Goal: Contribute content: Contribute content

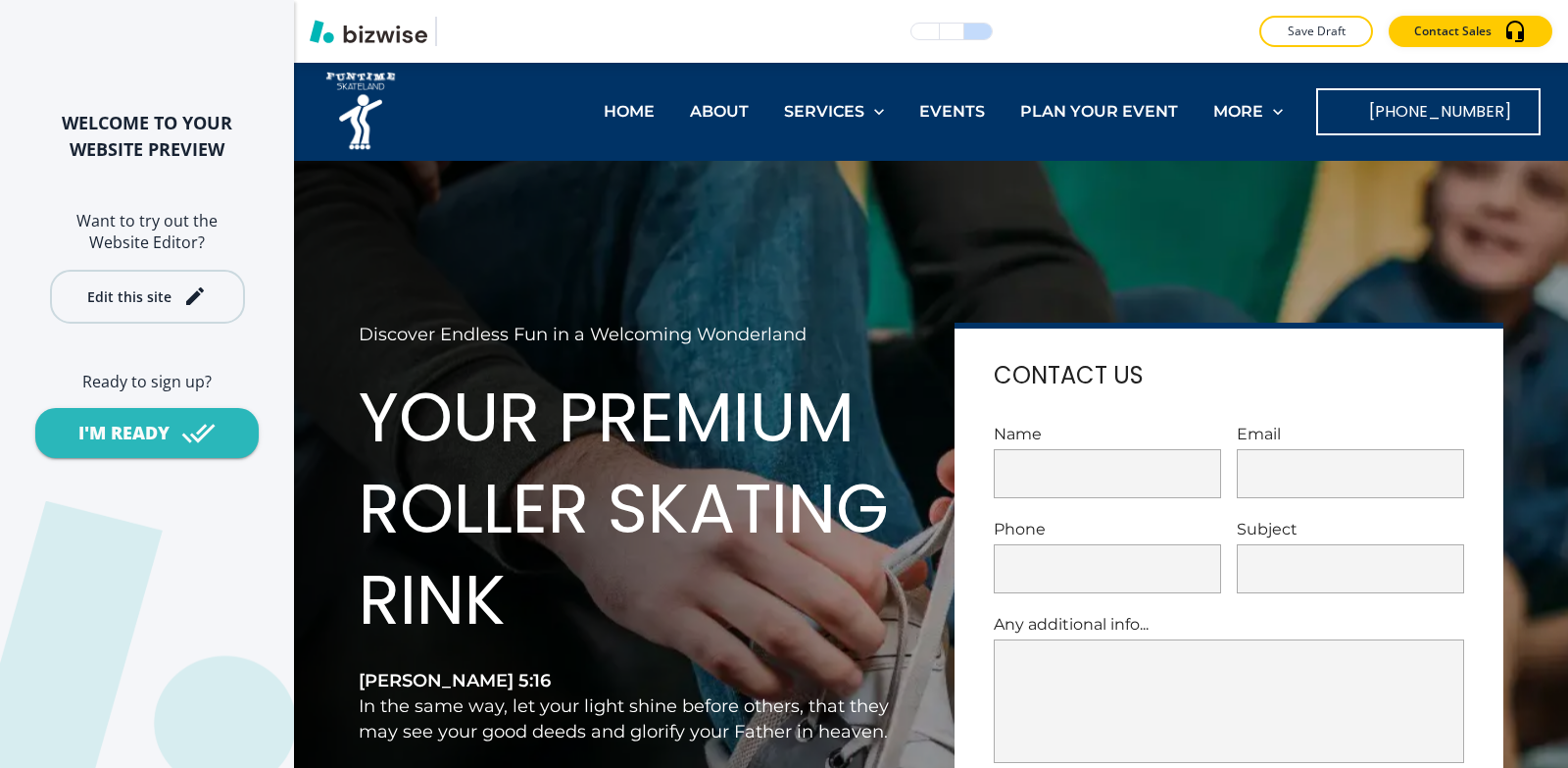
click at [99, 310] on button "Edit this site" at bounding box center [147, 296] width 195 height 54
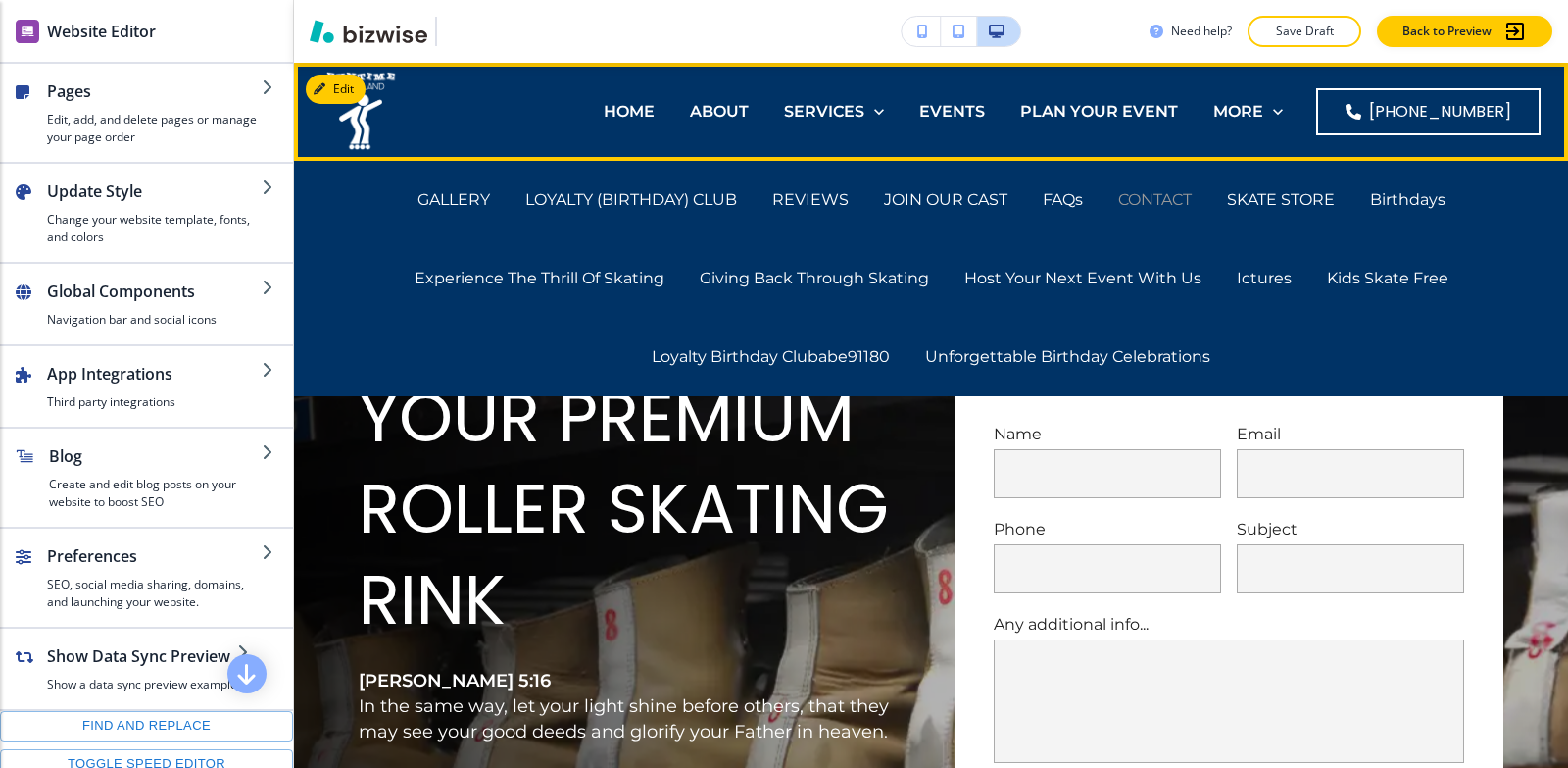
click at [1165, 198] on p "CONTACT" at bounding box center [1155, 200] width 73 height 23
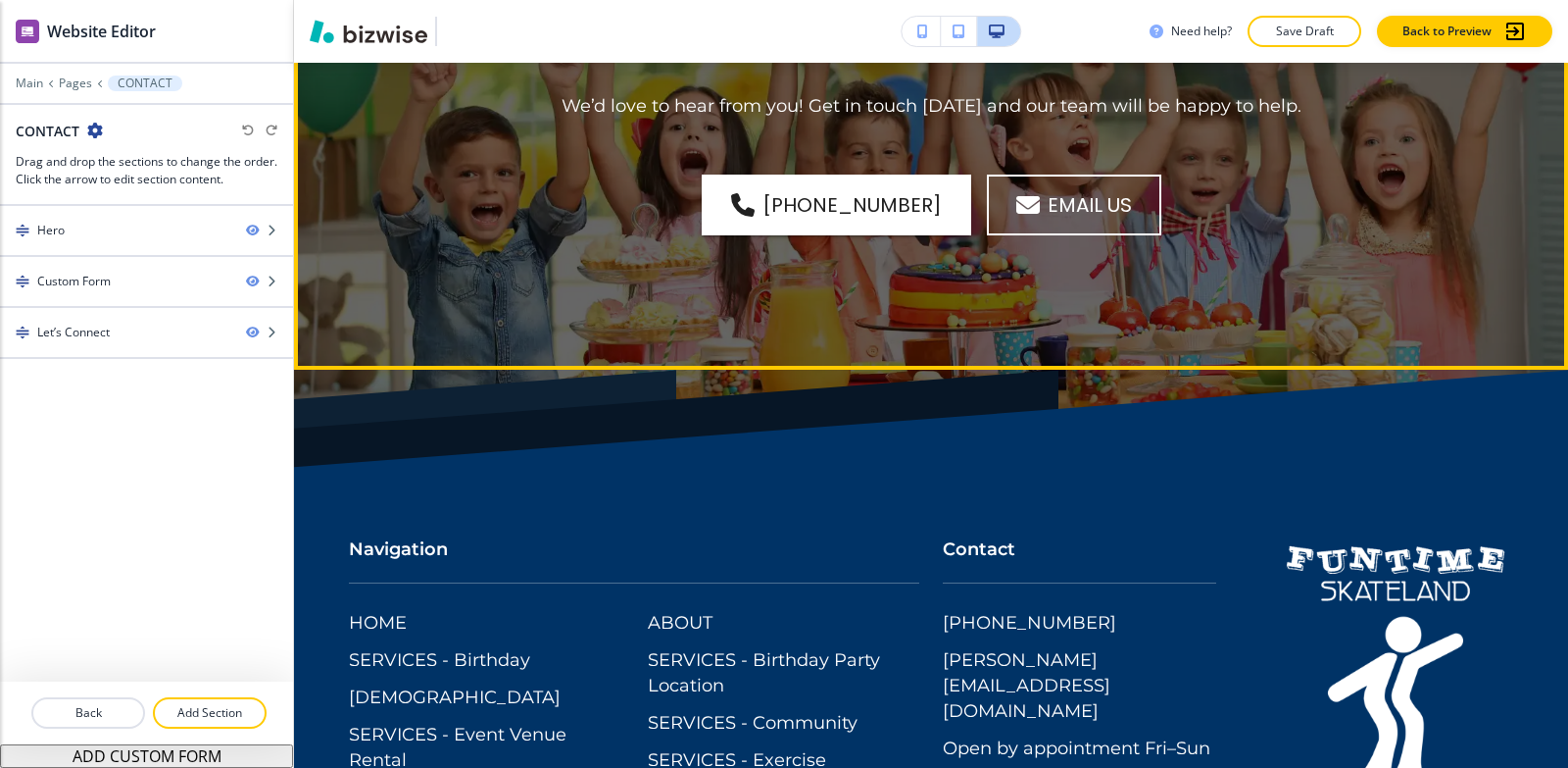
scroll to position [2060, 0]
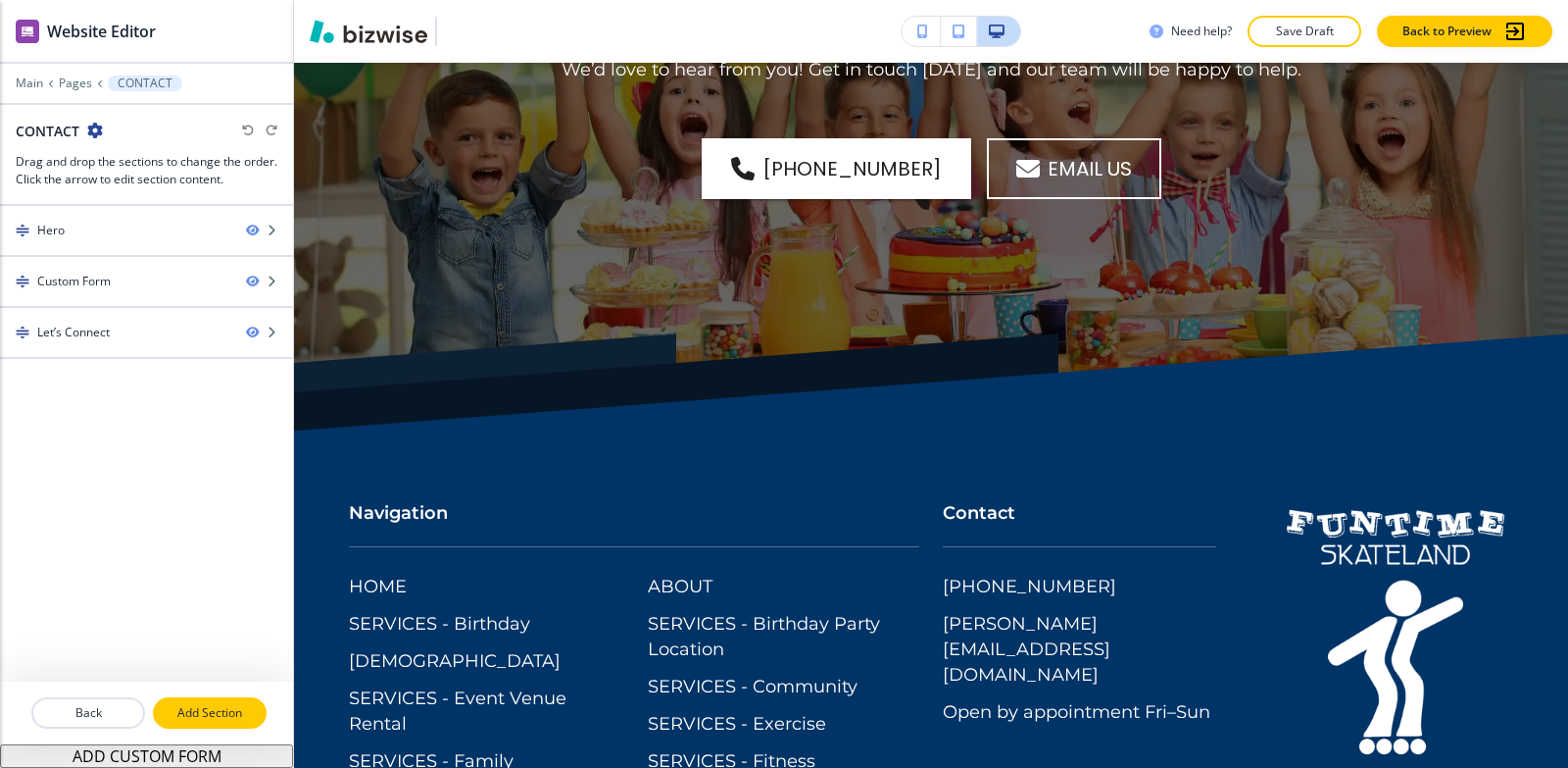
click at [217, 710] on p "Add Section" at bounding box center [210, 713] width 110 height 18
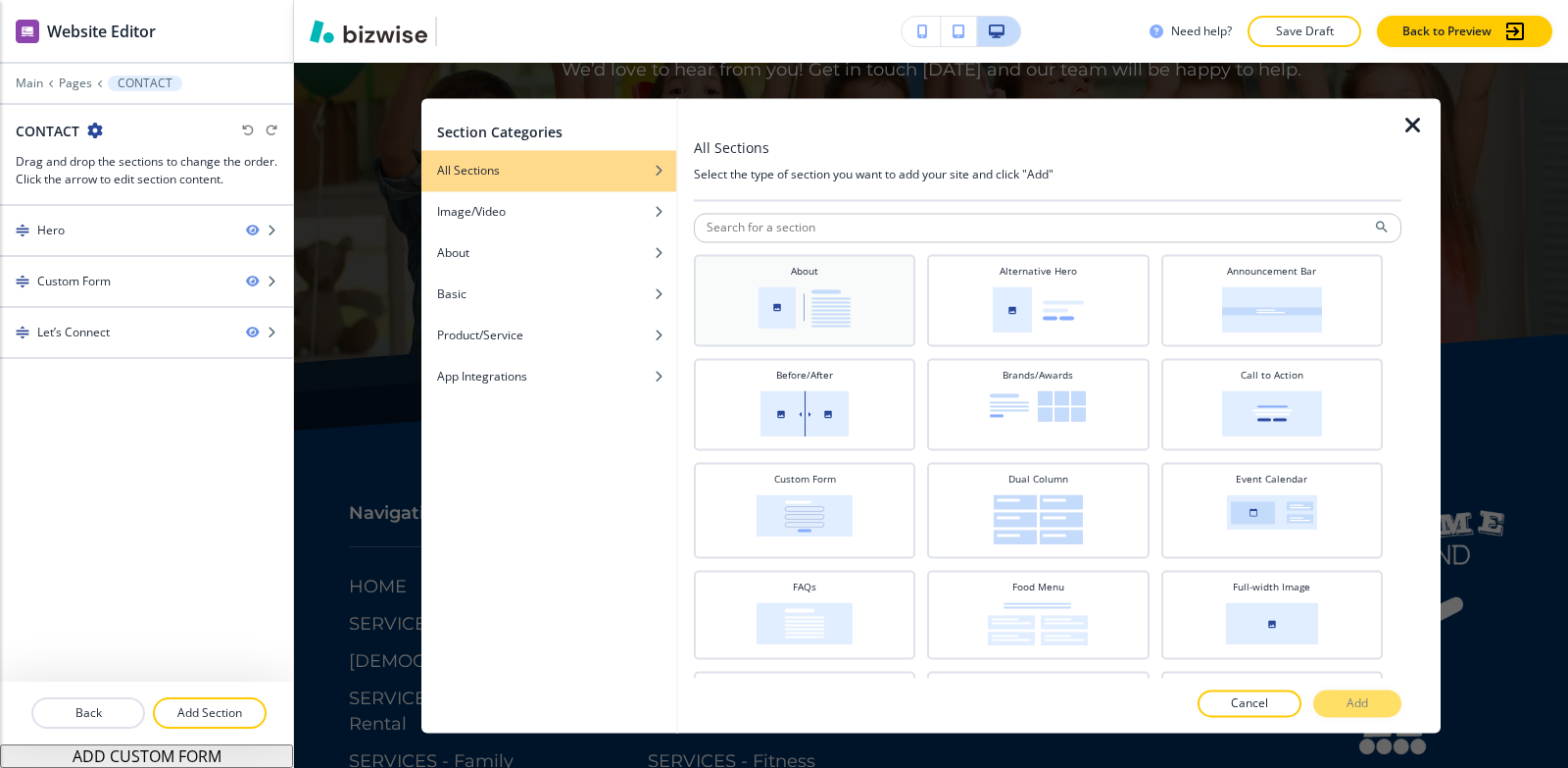
click at [794, 311] on img at bounding box center [804, 307] width 92 height 42
click at [1360, 704] on p "Add" at bounding box center [1357, 703] width 22 height 18
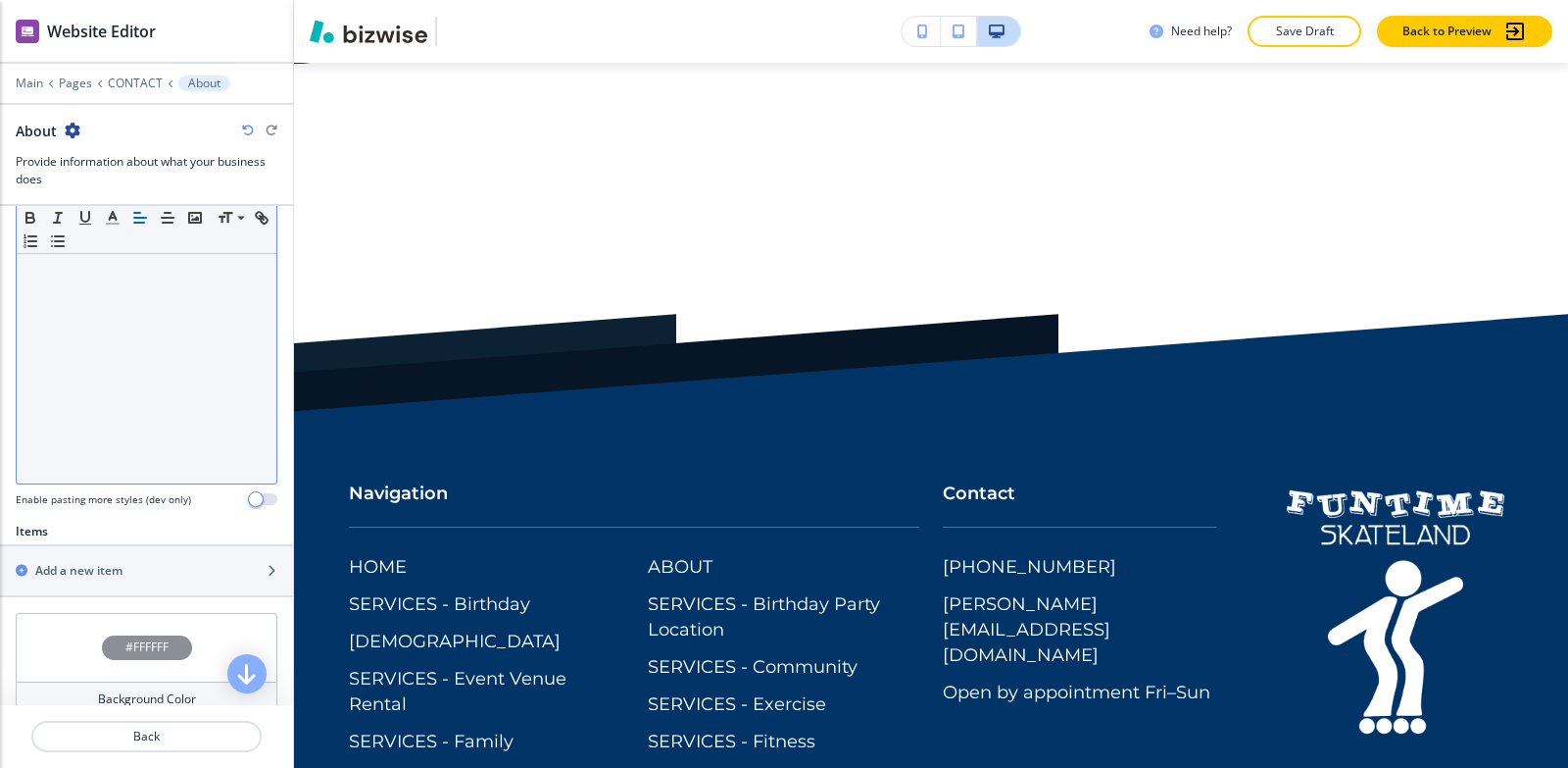
scroll to position [491, 0]
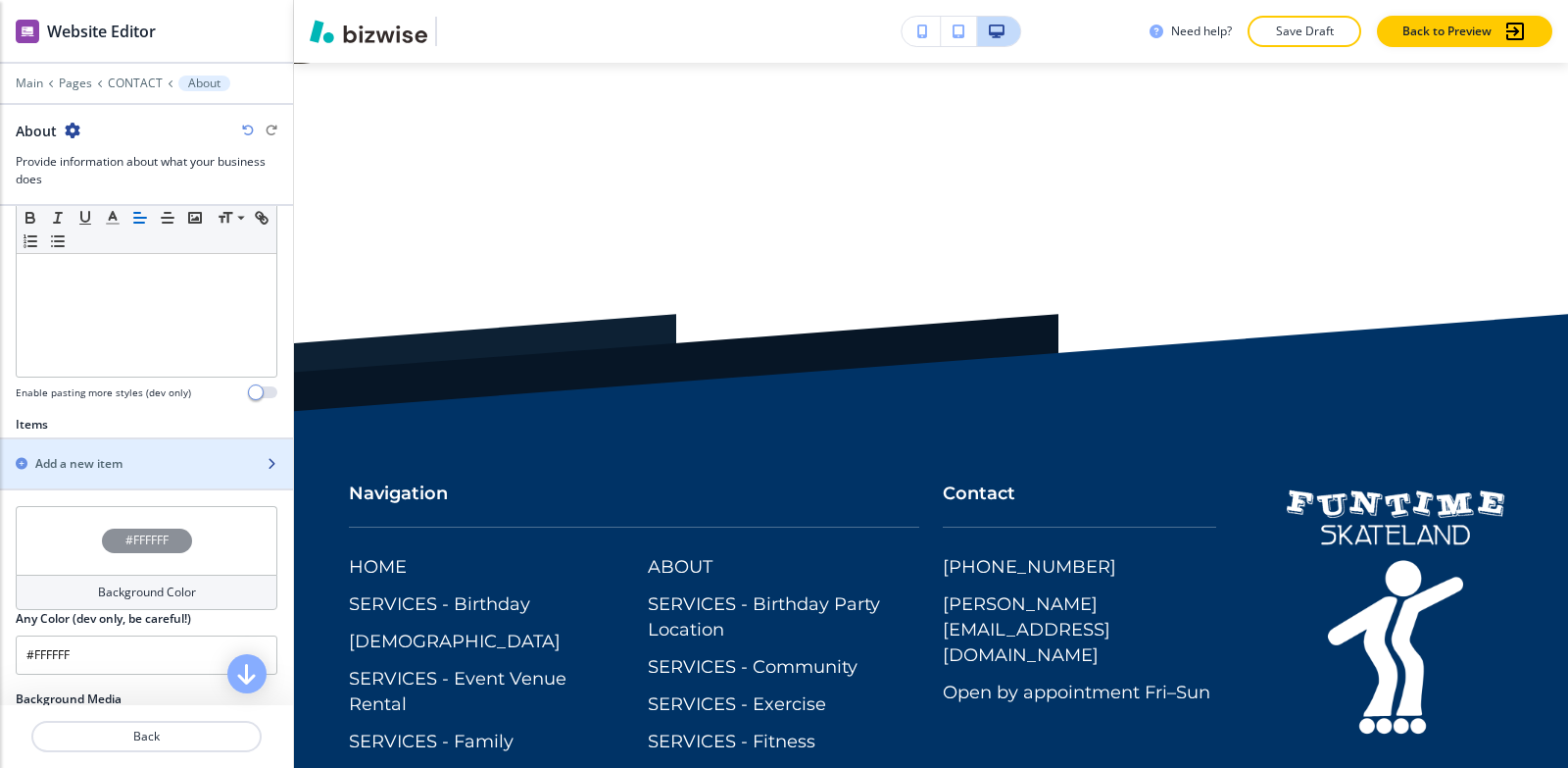
click at [68, 467] on h2 "Add a new item" at bounding box center [79, 464] width 87 height 18
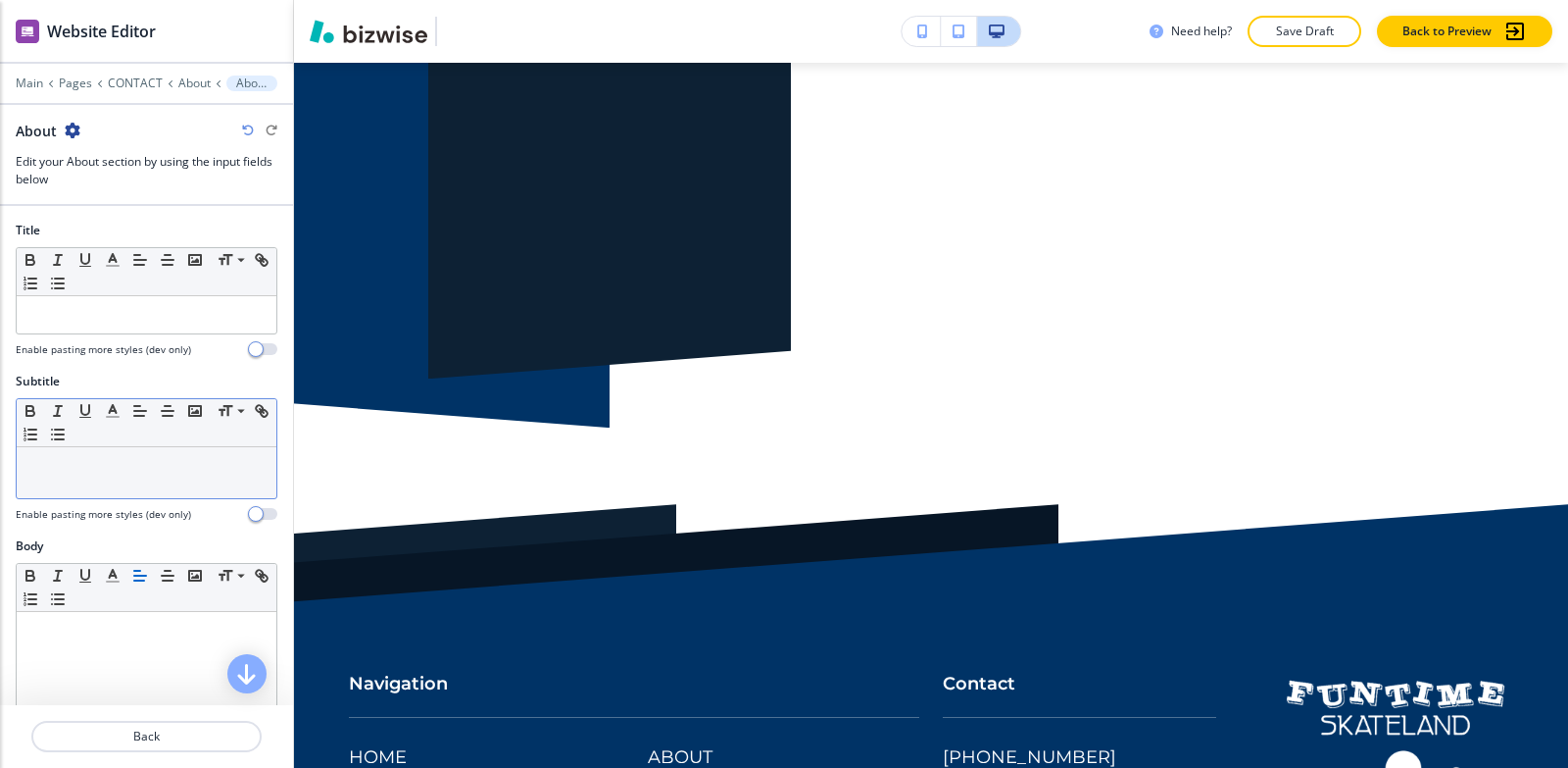
scroll to position [2631, 0]
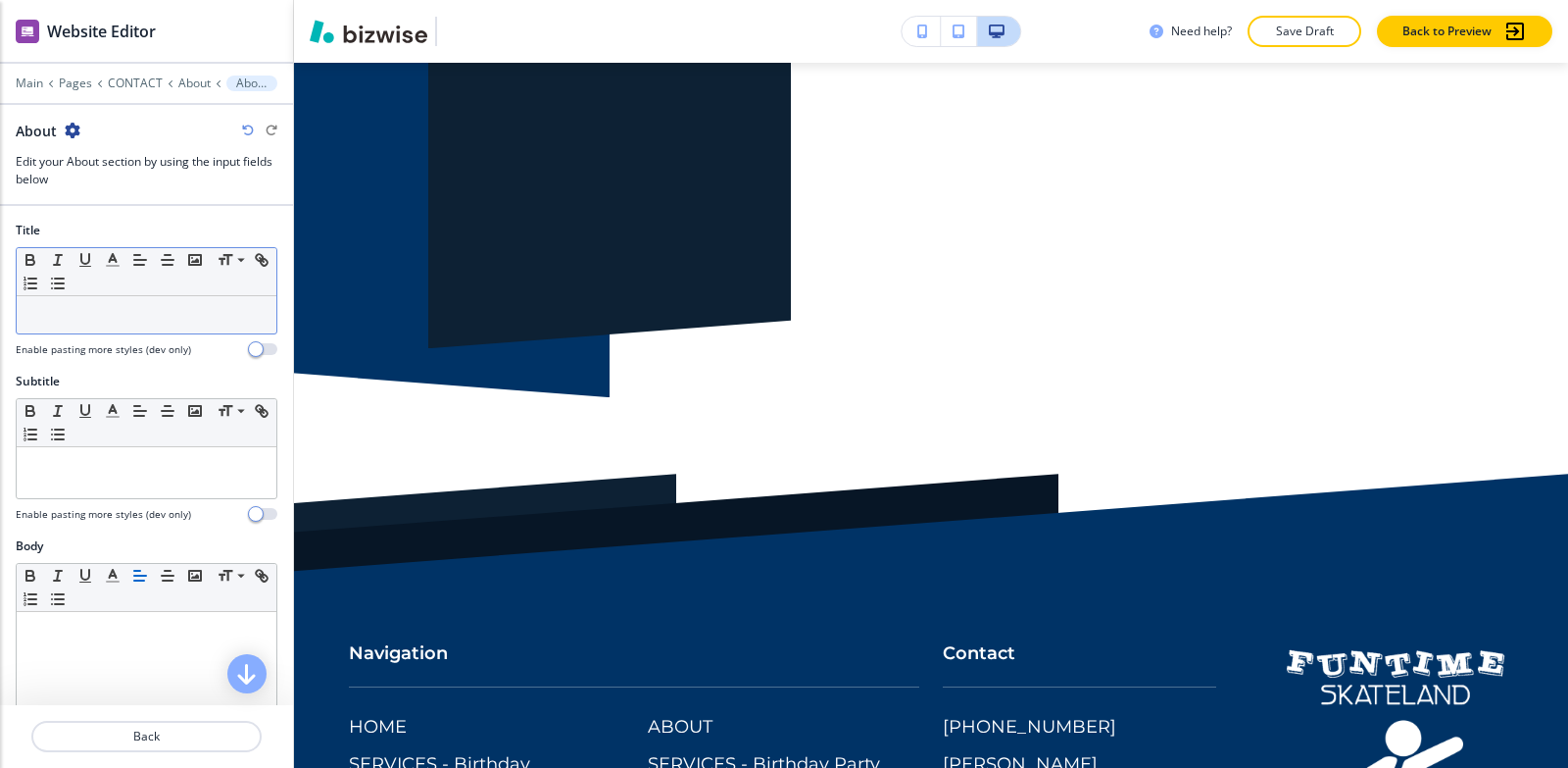
click at [77, 327] on div at bounding box center [147, 315] width 260 height 38
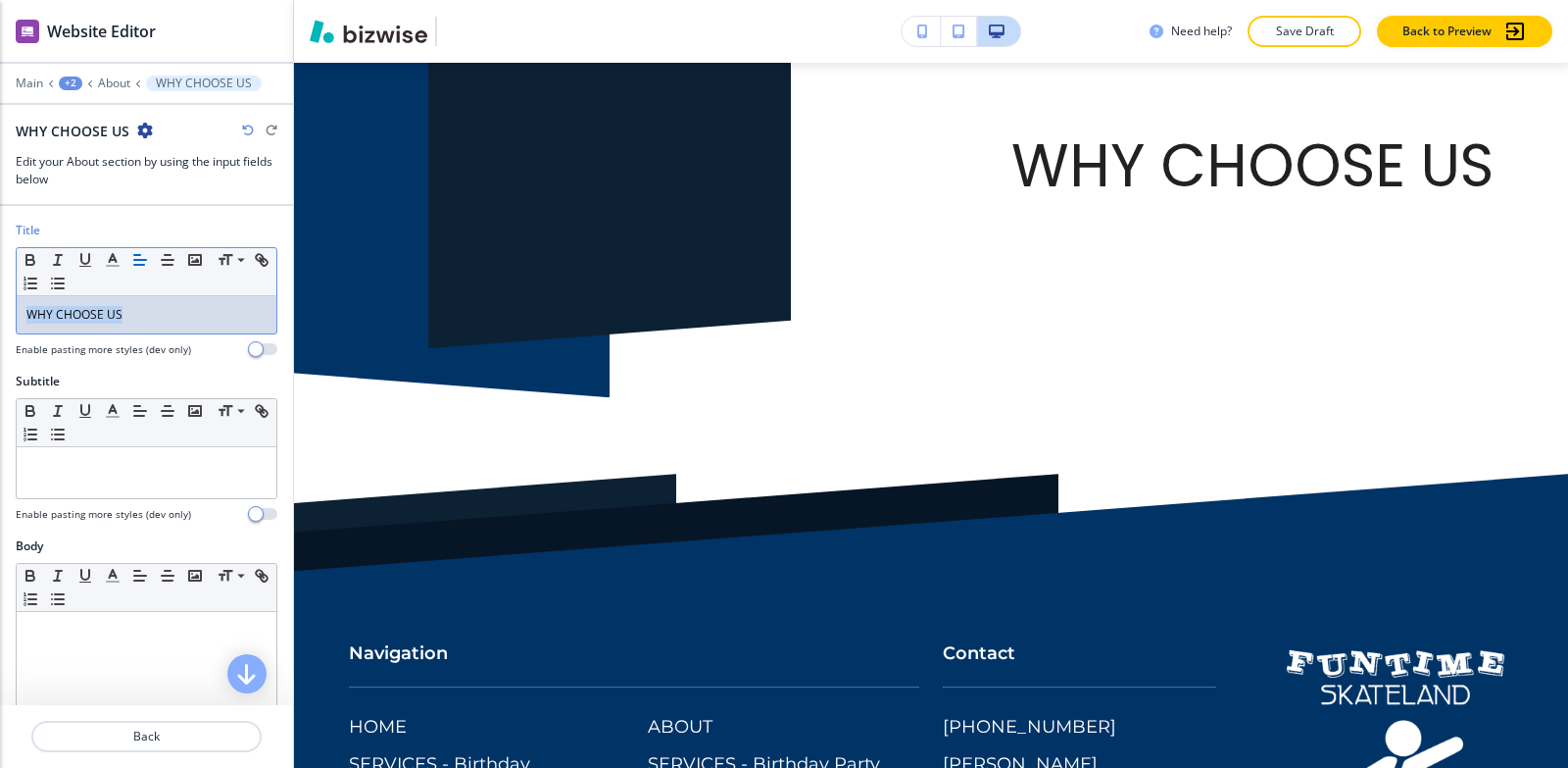
drag, startPoint x: 138, startPoint y: 313, endPoint x: 14, endPoint y: 305, distance: 124.3
click at [0, 312] on div "Title Small Normal Large Huge WHY CHOOSE US Enable pasting more styles (dev onl…" at bounding box center [146, 297] width 293 height 151
click at [114, 263] on icon "button" at bounding box center [113, 260] width 18 height 18
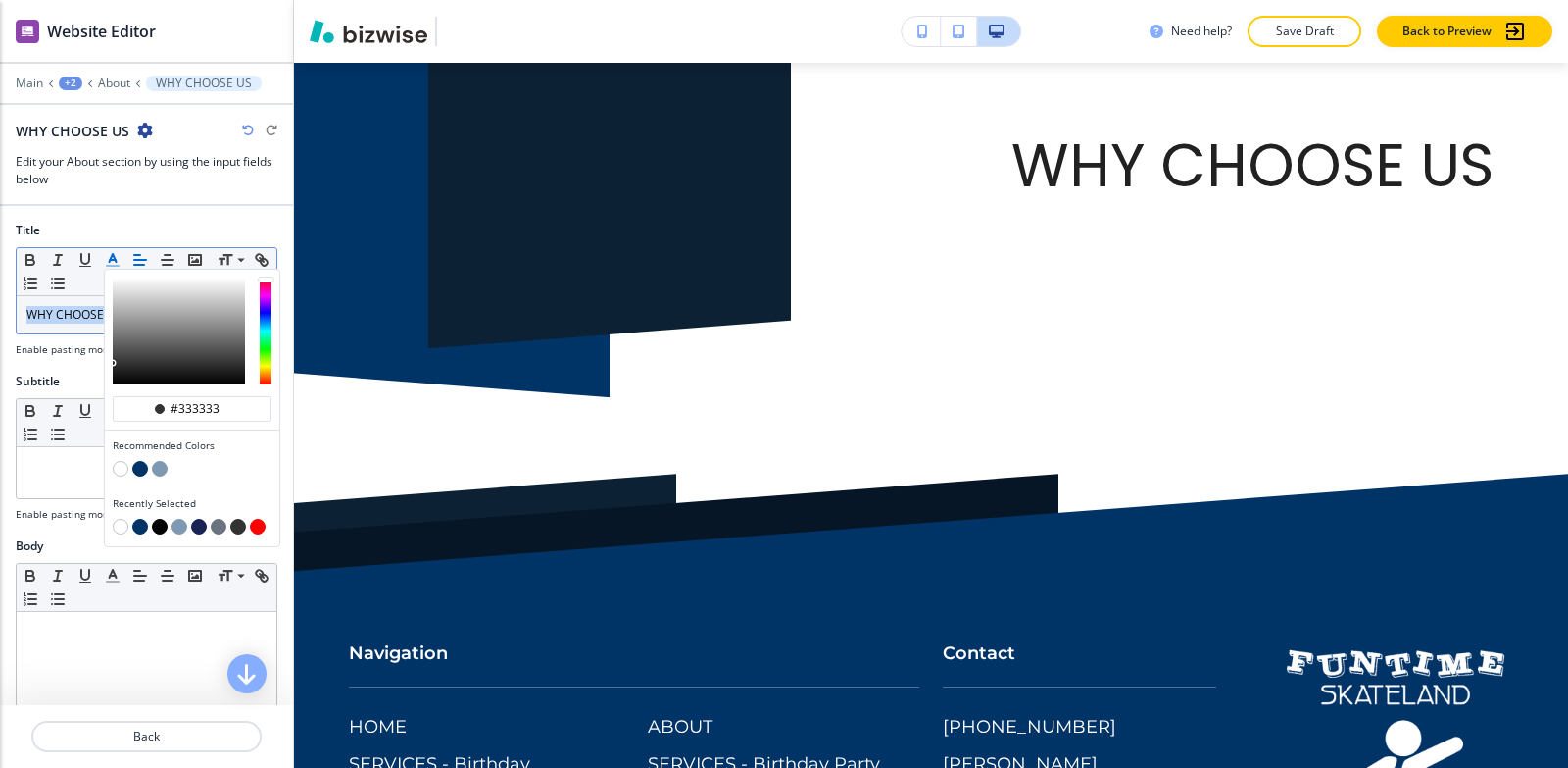
click at [141, 525] on button "button" at bounding box center [140, 527] width 16 height 16
type input "#003366"
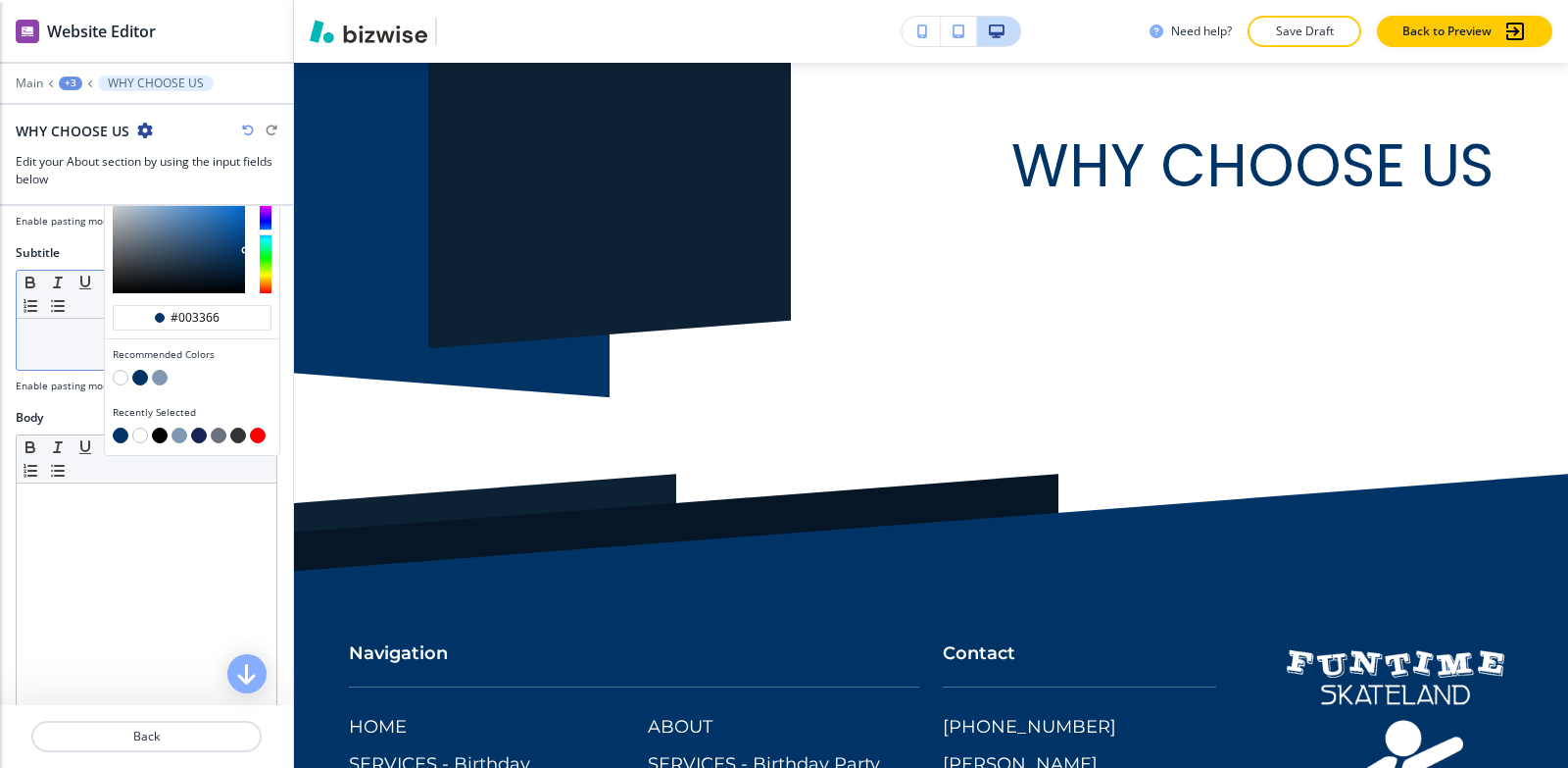
scroll to position [196, 0]
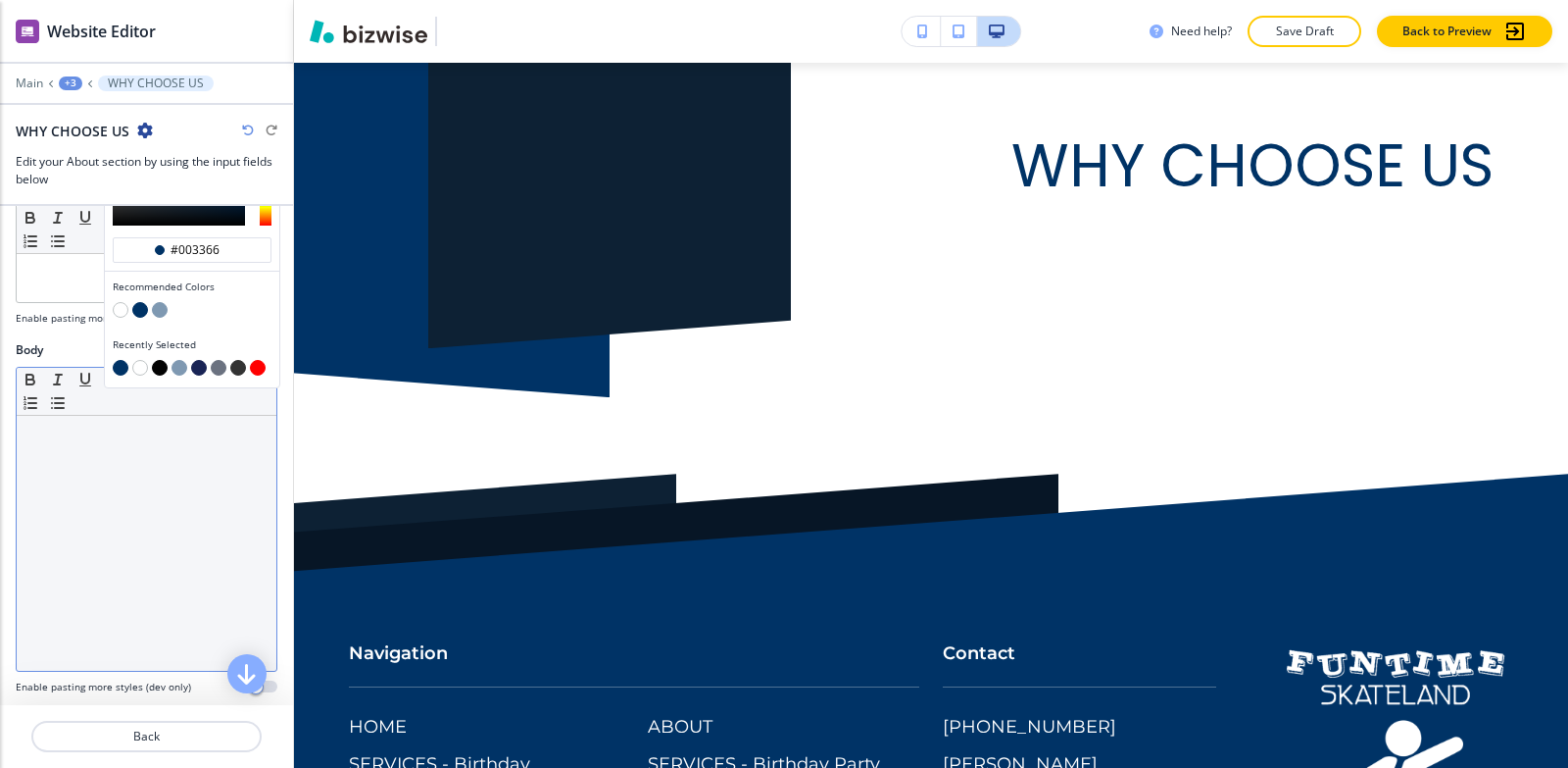
click at [49, 493] on div at bounding box center [147, 543] width 260 height 255
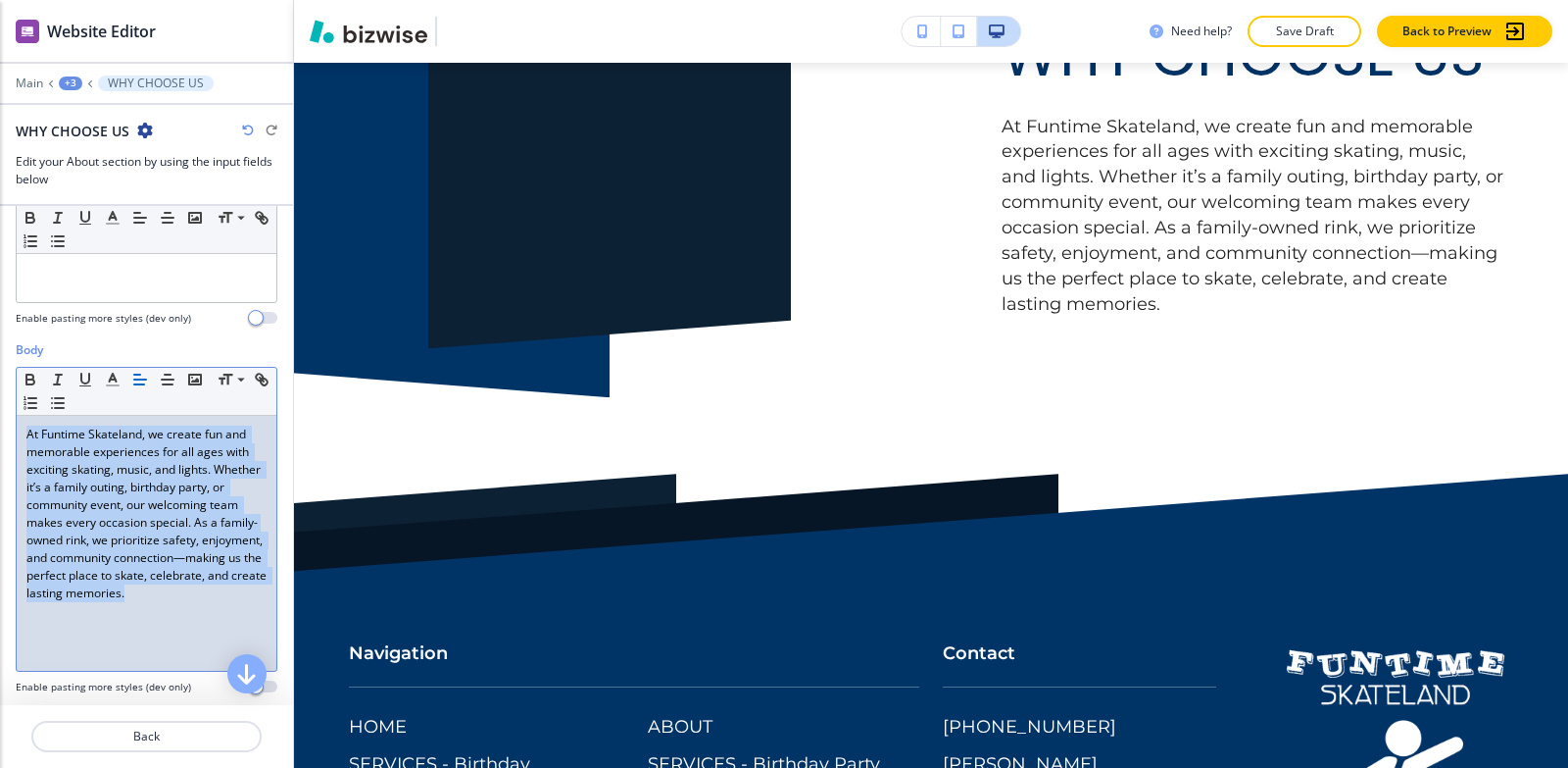
drag, startPoint x: 178, startPoint y: 620, endPoint x: 0, endPoint y: 411, distance: 274.5
click at [0, 411] on div "Body Small Normal Large Huge At Funtime Skateland, we create fun and memorable …" at bounding box center [146, 526] width 293 height 369
click at [105, 386] on icon "button" at bounding box center [113, 380] width 18 height 18
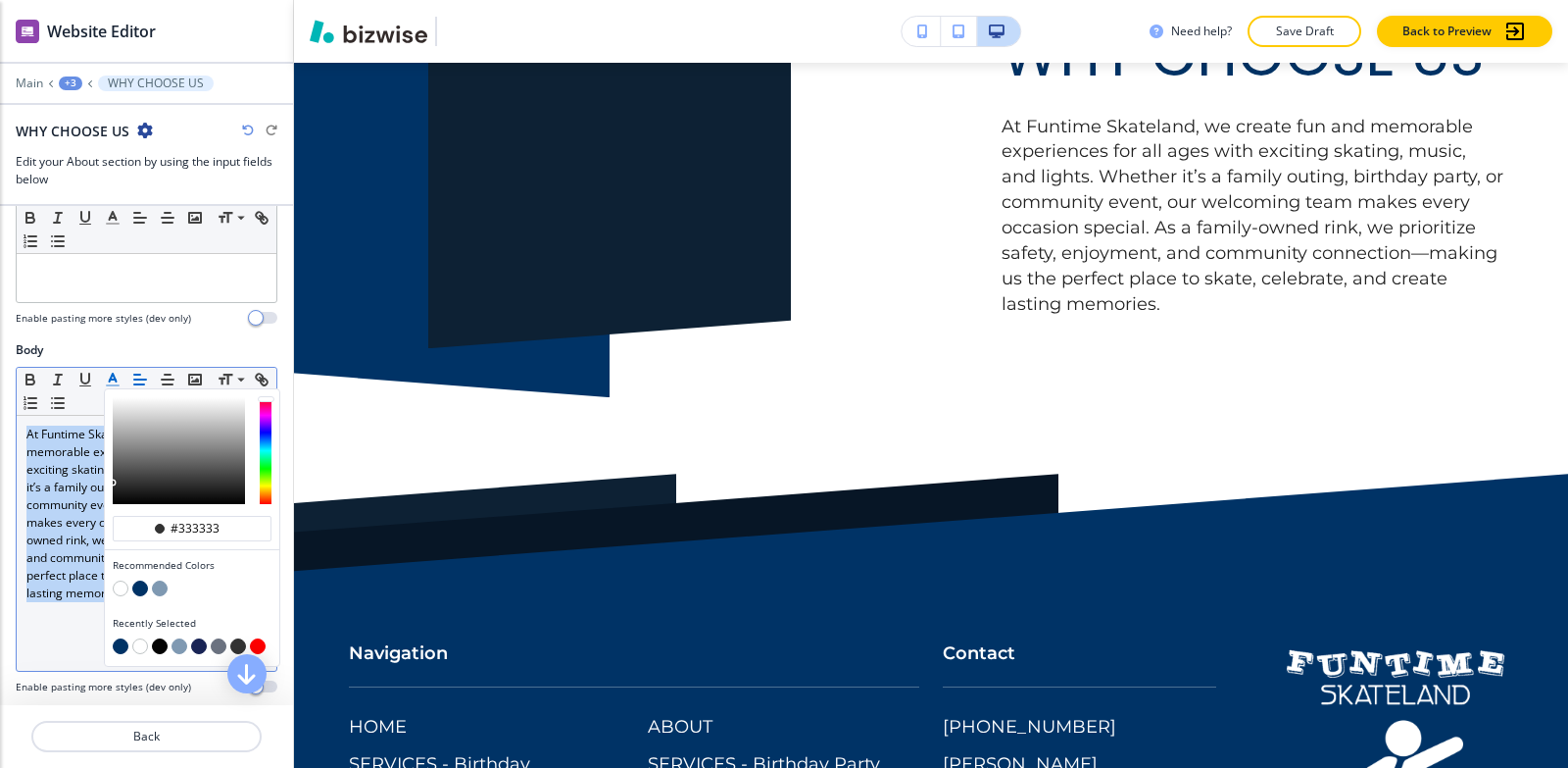
click at [157, 649] on button "button" at bounding box center [160, 647] width 16 height 16
type input "#030303"
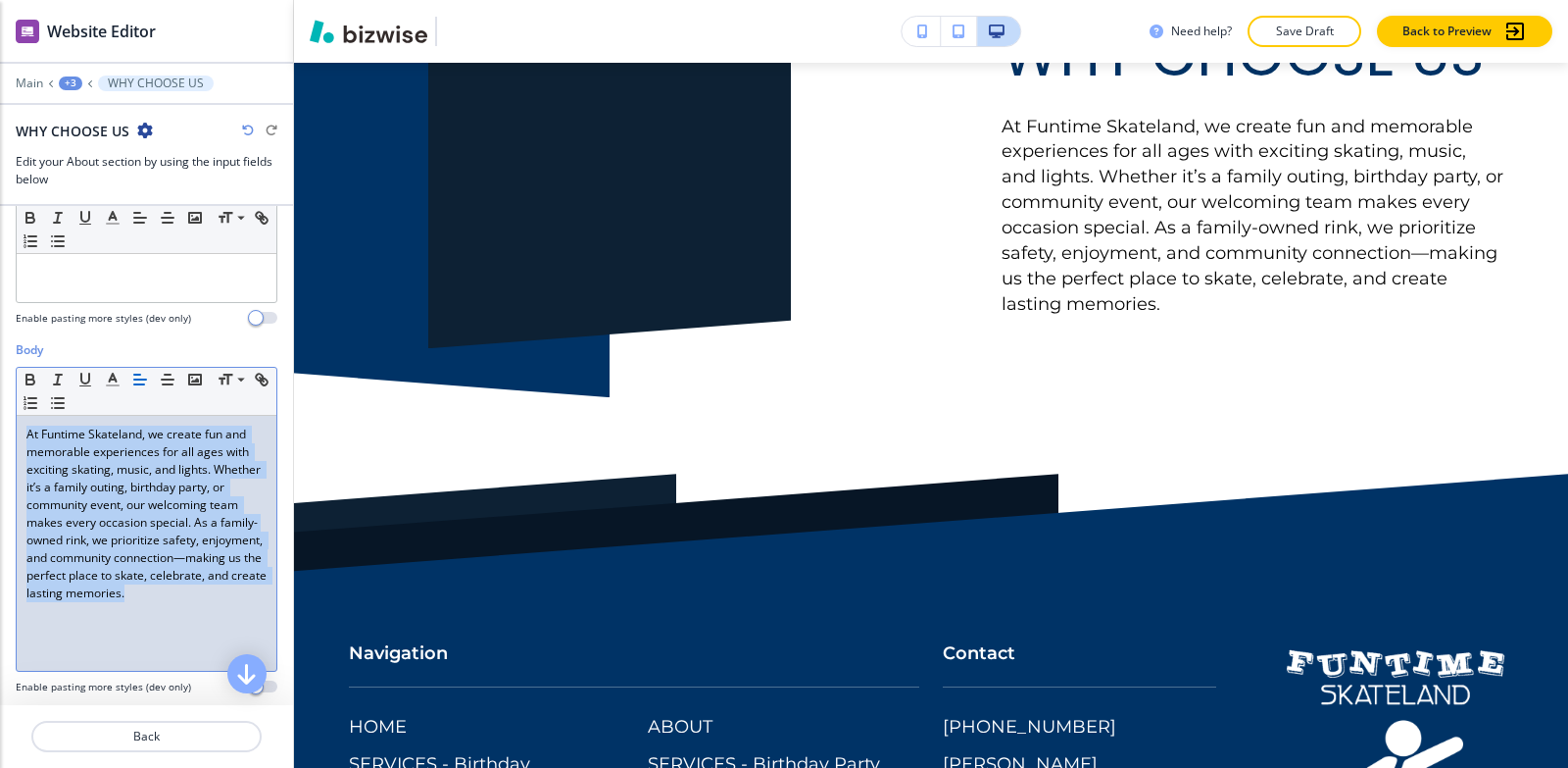
click at [48, 641] on div "At Funtime Skateland, we create fun and memorable experiences for all ages with…" at bounding box center [147, 543] width 260 height 255
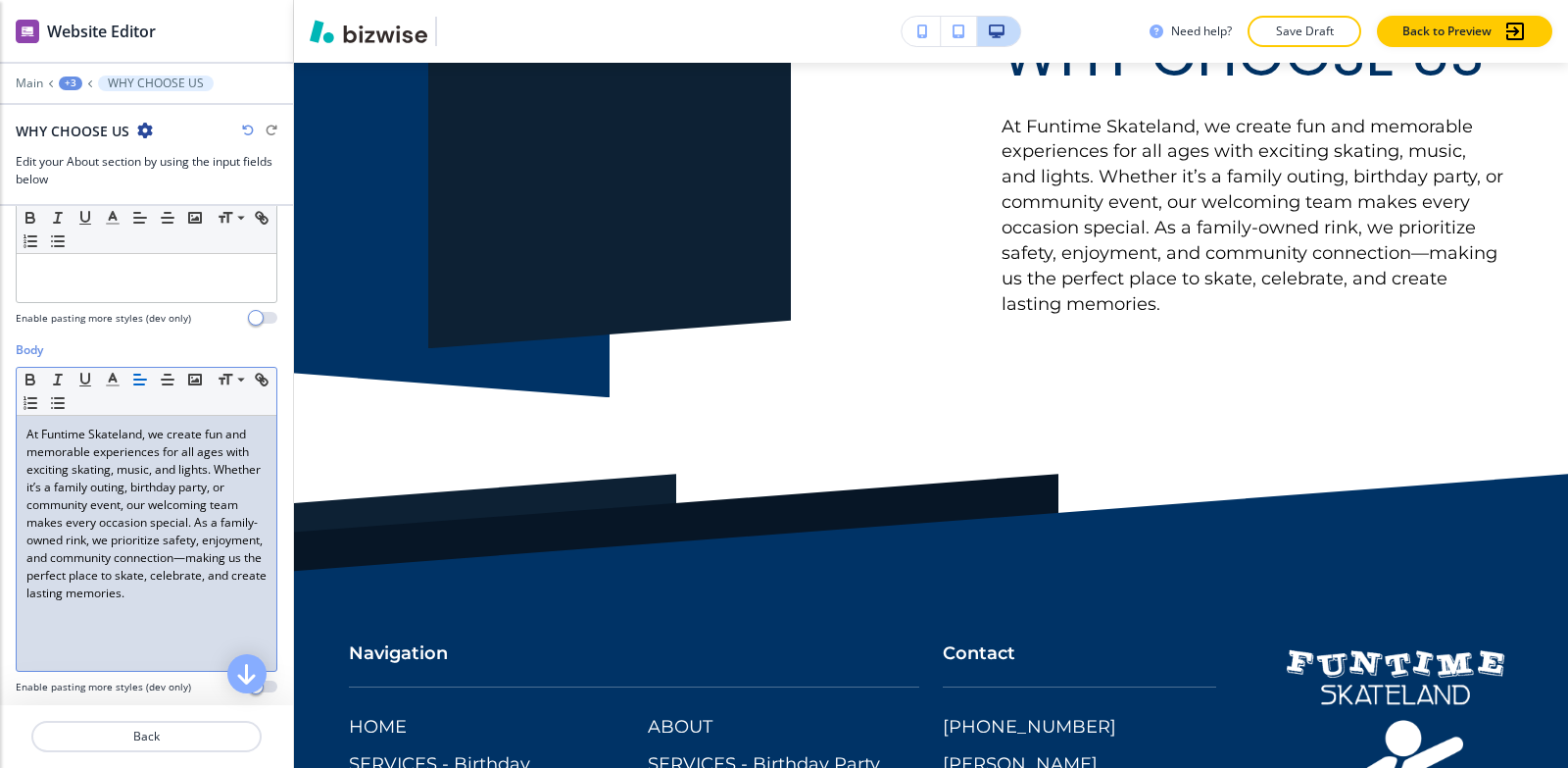
click at [69, 539] on span "At Funtime Skateland, we create fun and memorable experiences for all ages with…" at bounding box center [148, 513] width 243 height 176
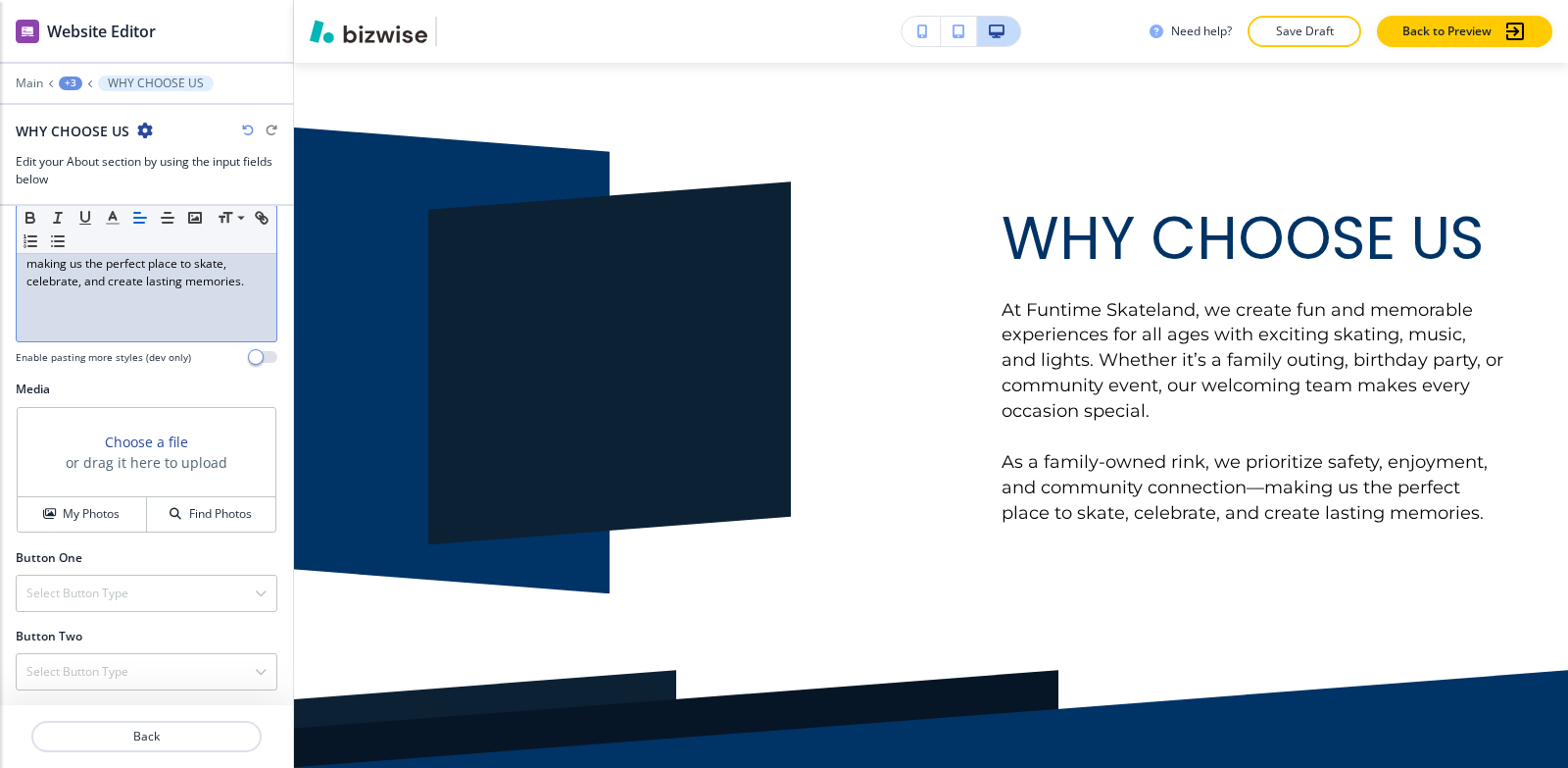
scroll to position [527, 0]
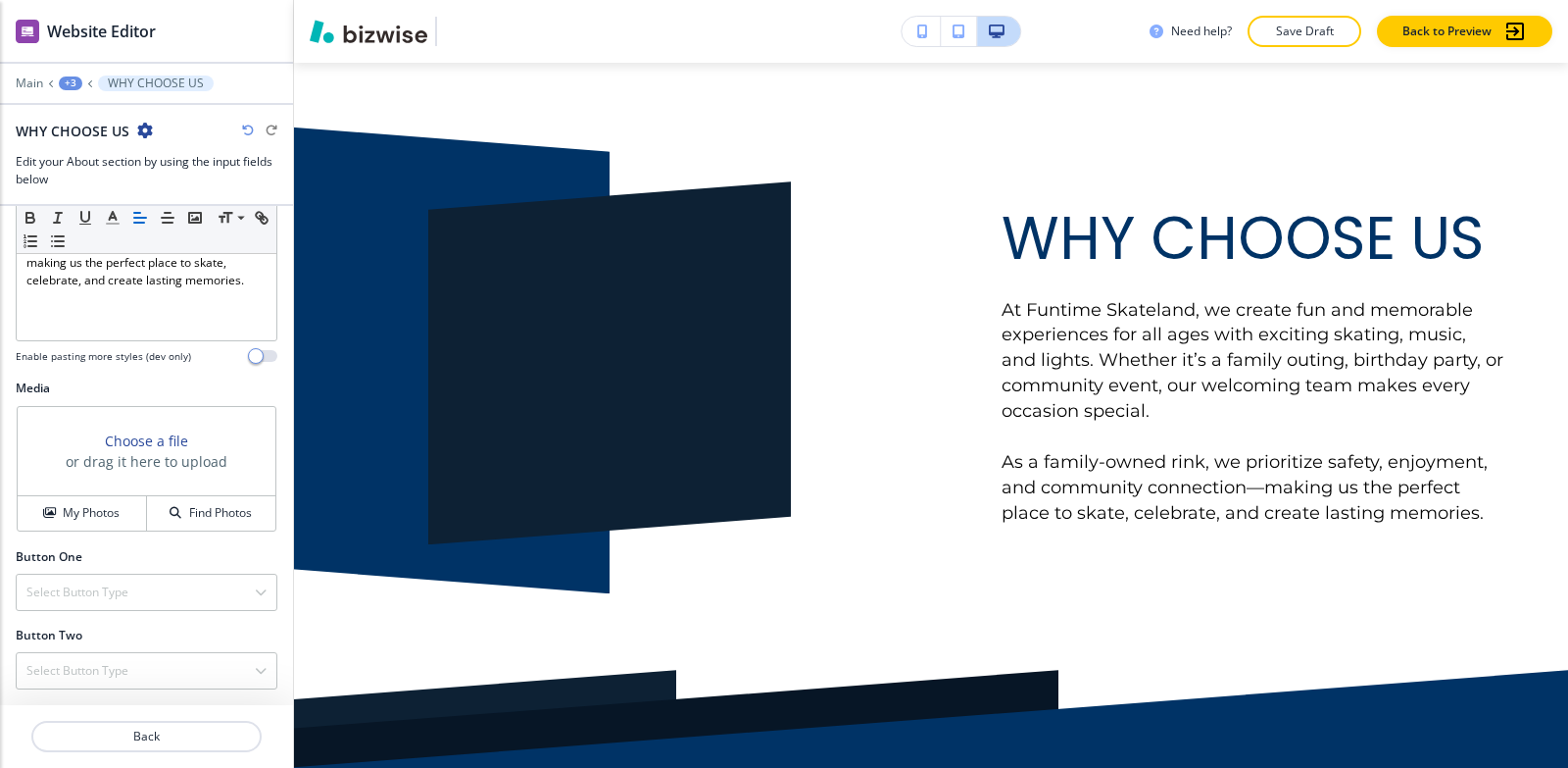
drag, startPoint x: 61, startPoint y: 524, endPoint x: 80, endPoint y: 469, distance: 58.2
click at [63, 516] on button "My Photos" at bounding box center [82, 514] width 129 height 35
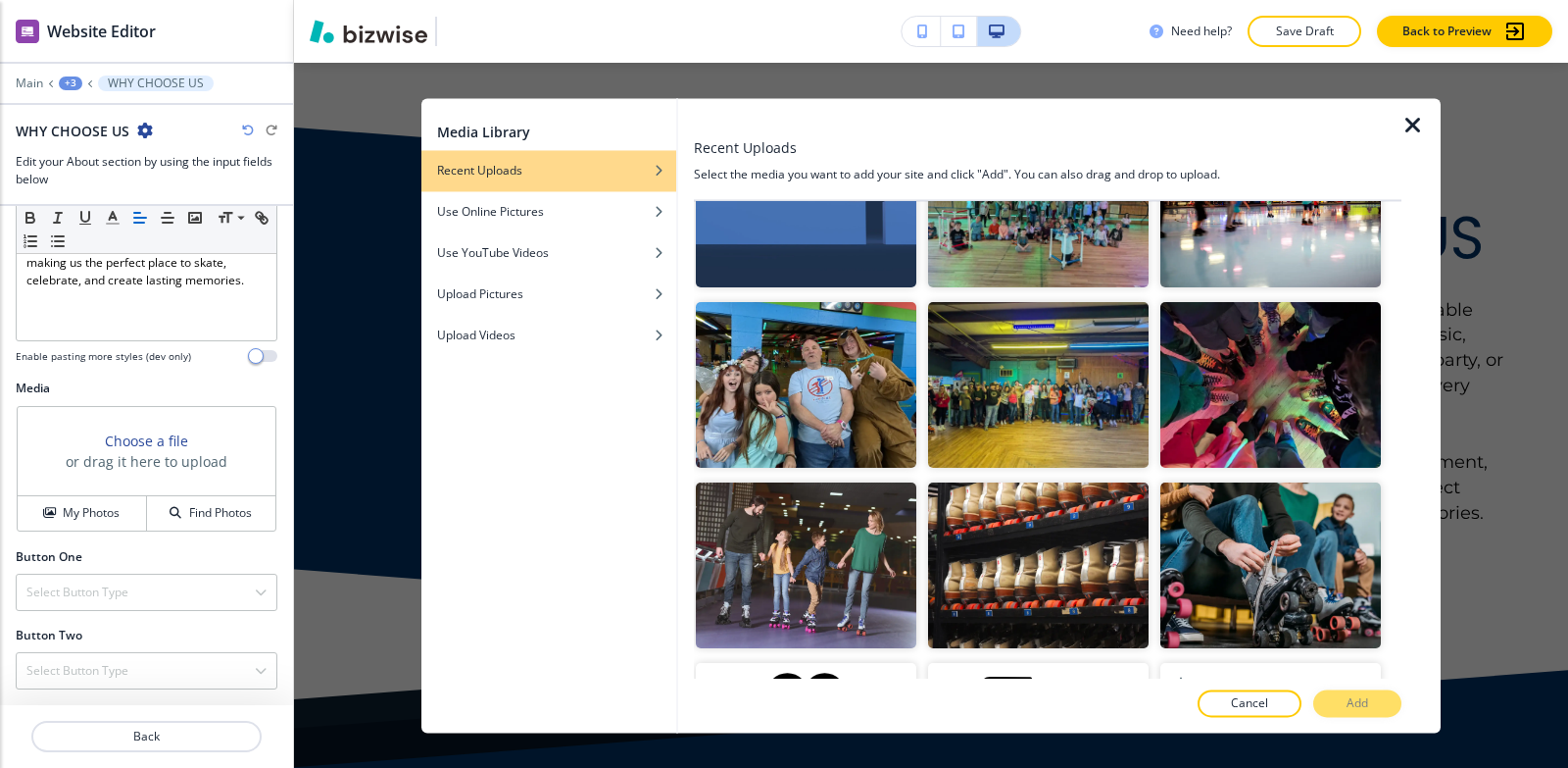
scroll to position [1872, 0]
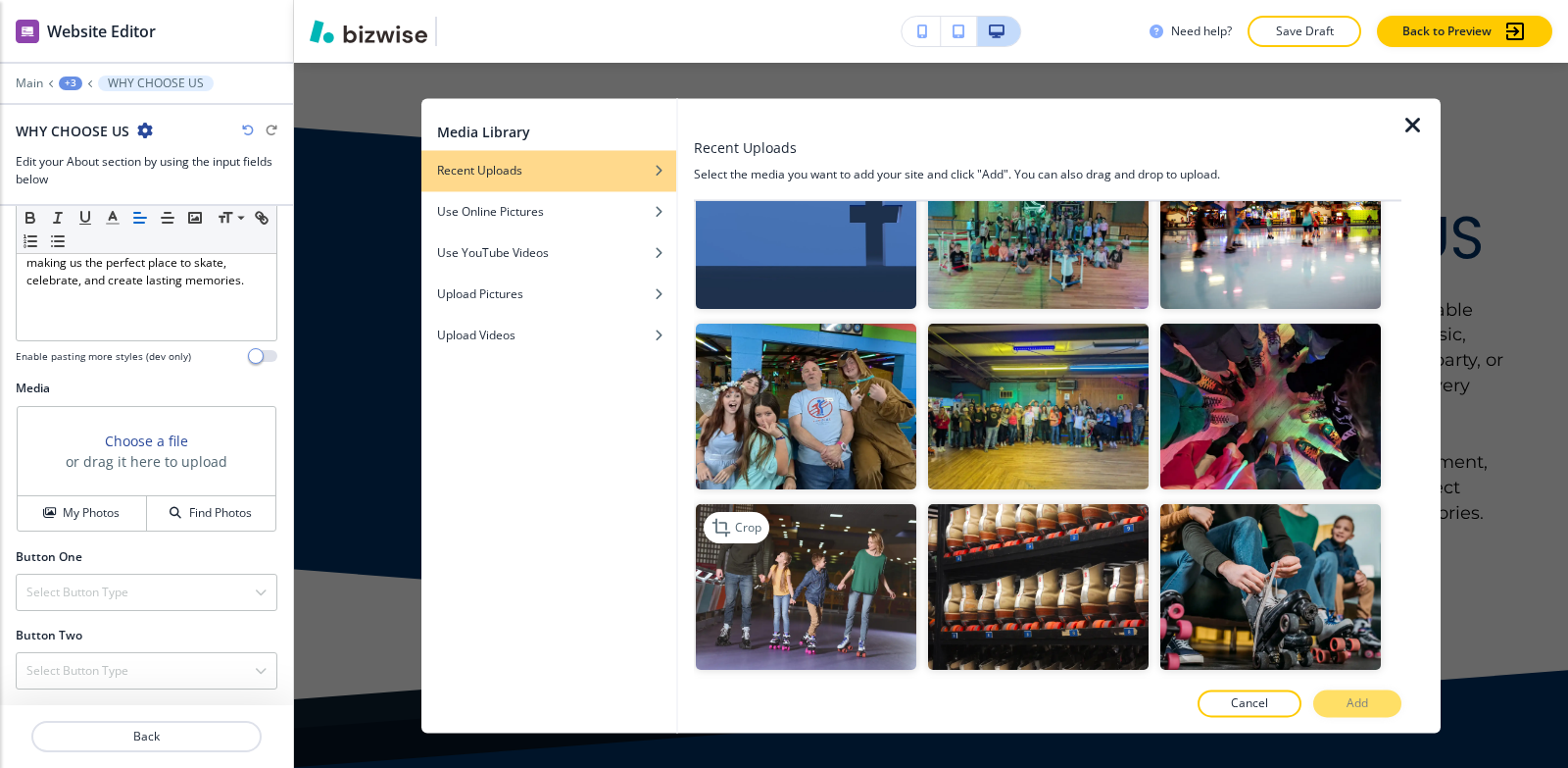
click at [819, 558] on img "button" at bounding box center [806, 586] width 220 height 166
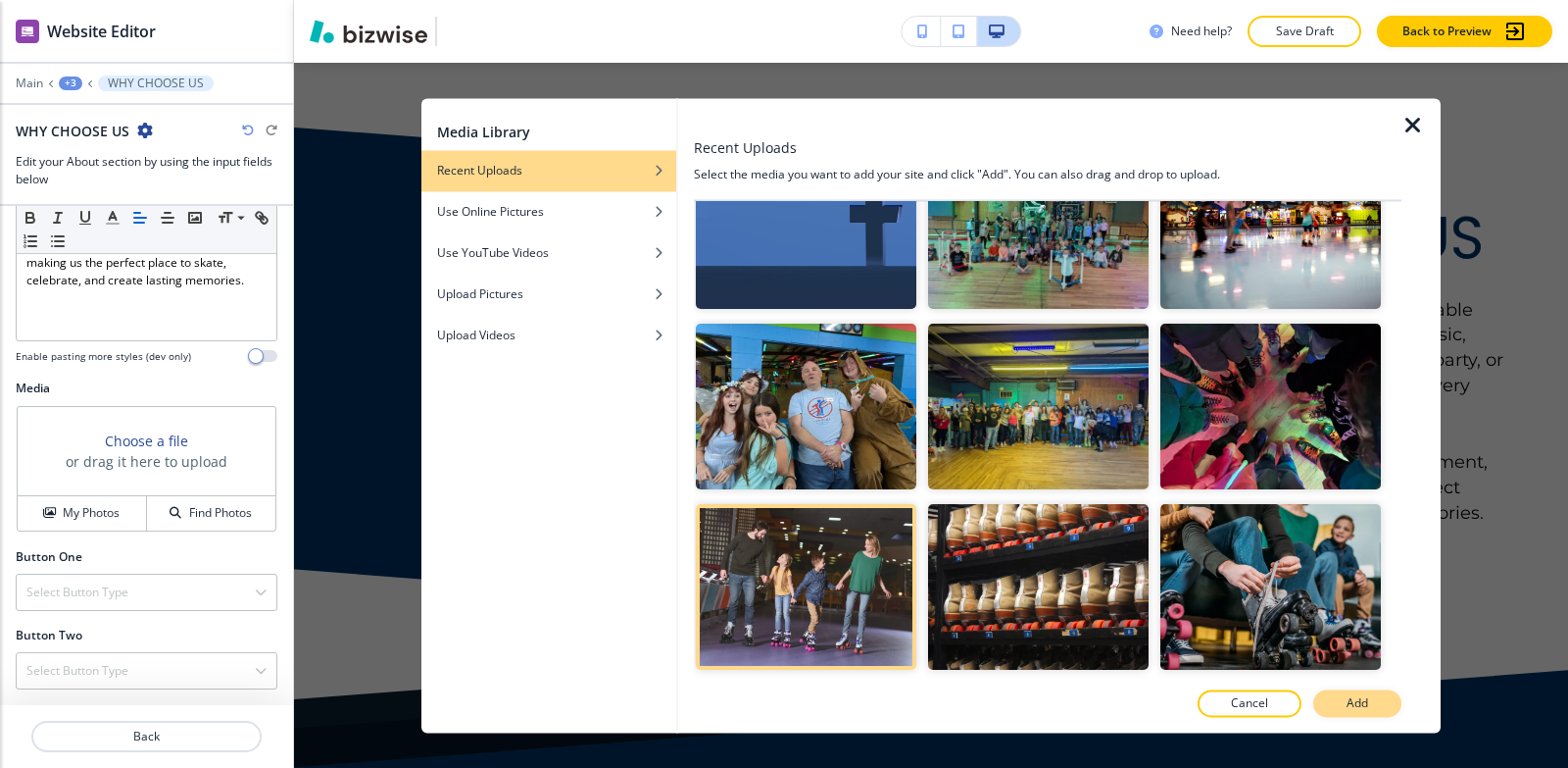
click at [1341, 700] on button "Add" at bounding box center [1357, 703] width 88 height 28
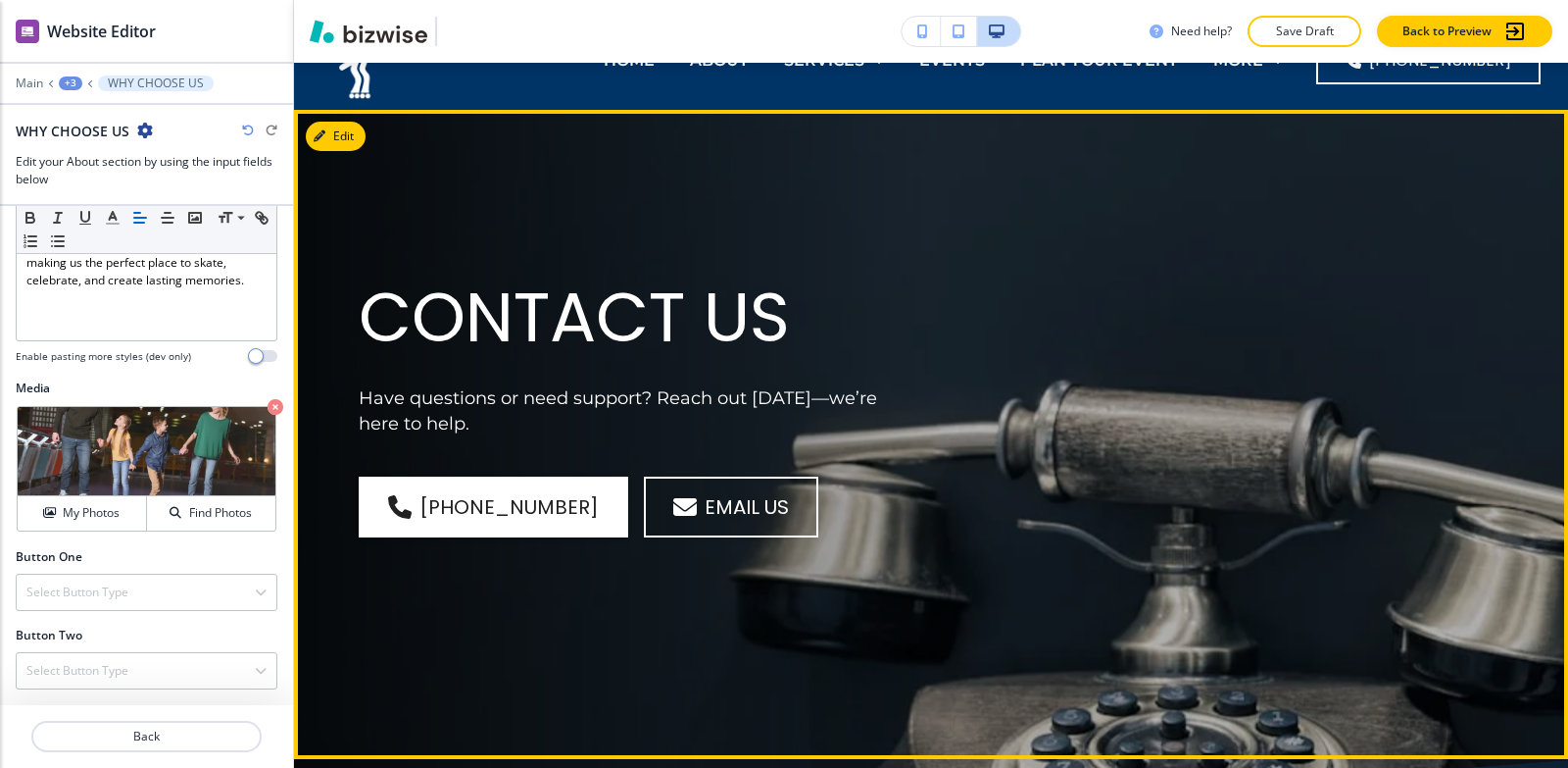
scroll to position [0, 0]
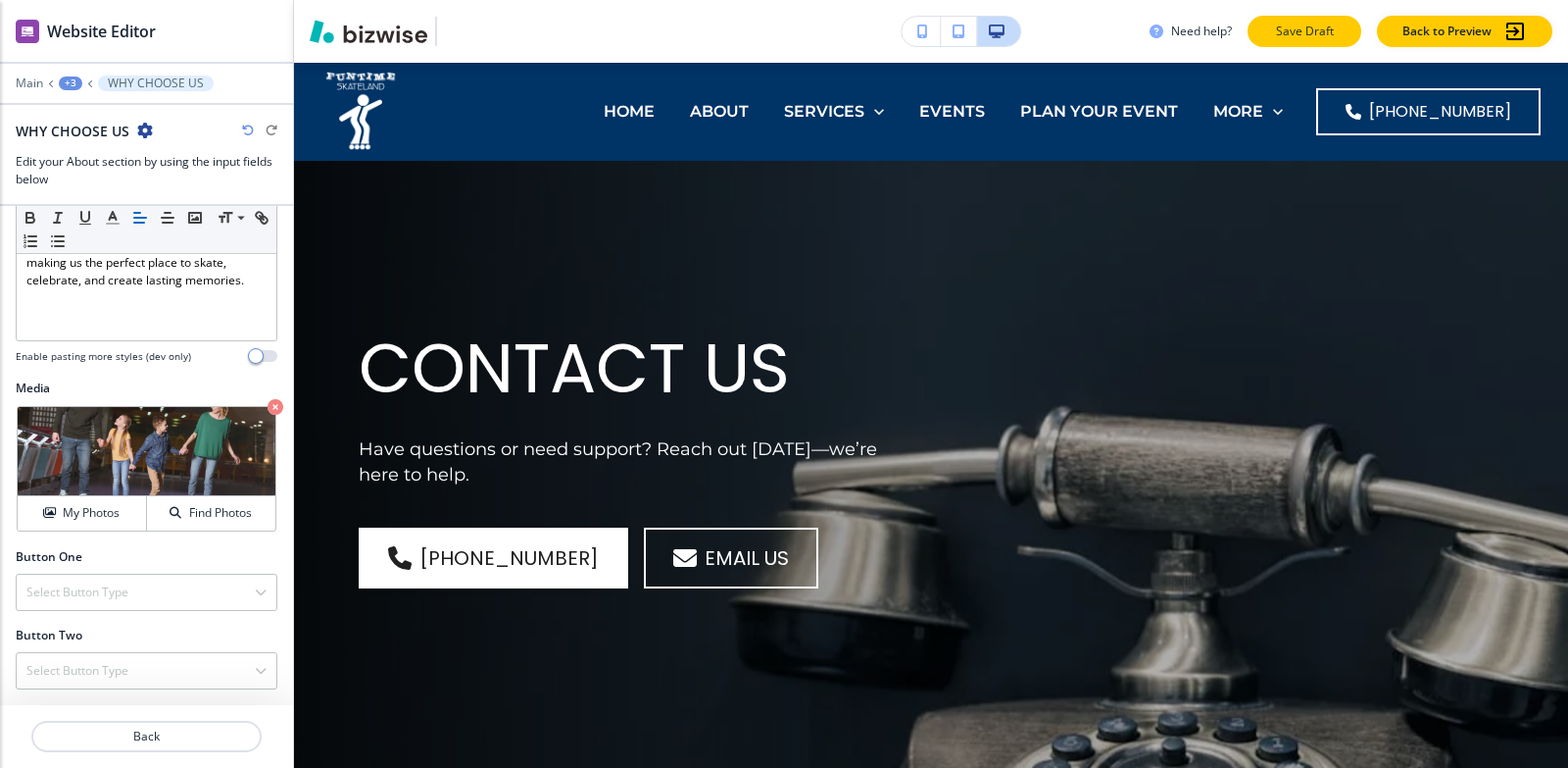
click at [1284, 23] on p "Save Draft" at bounding box center [1304, 32] width 63 height 18
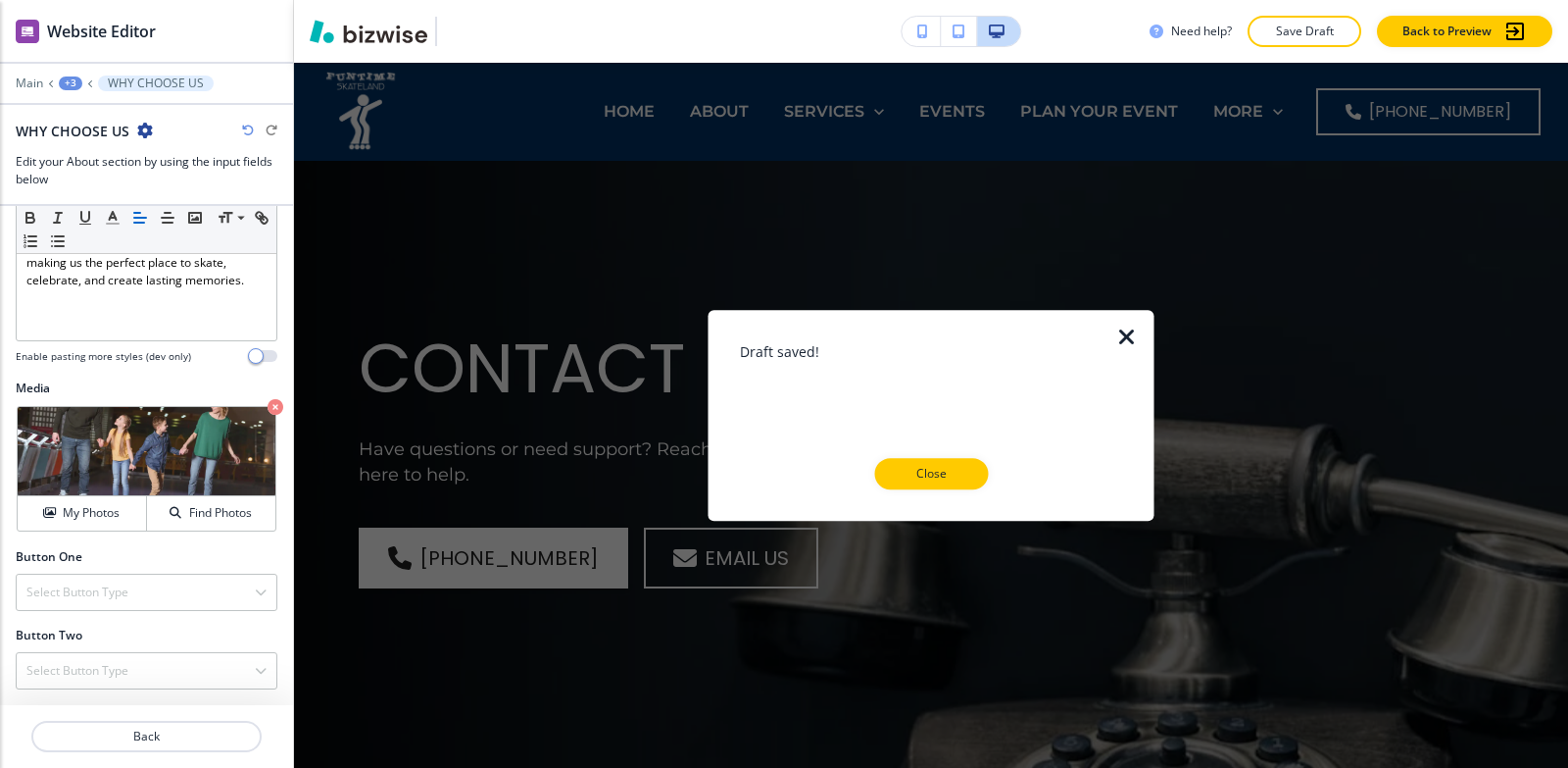
click at [937, 473] on p "Close" at bounding box center [930, 474] width 63 height 18
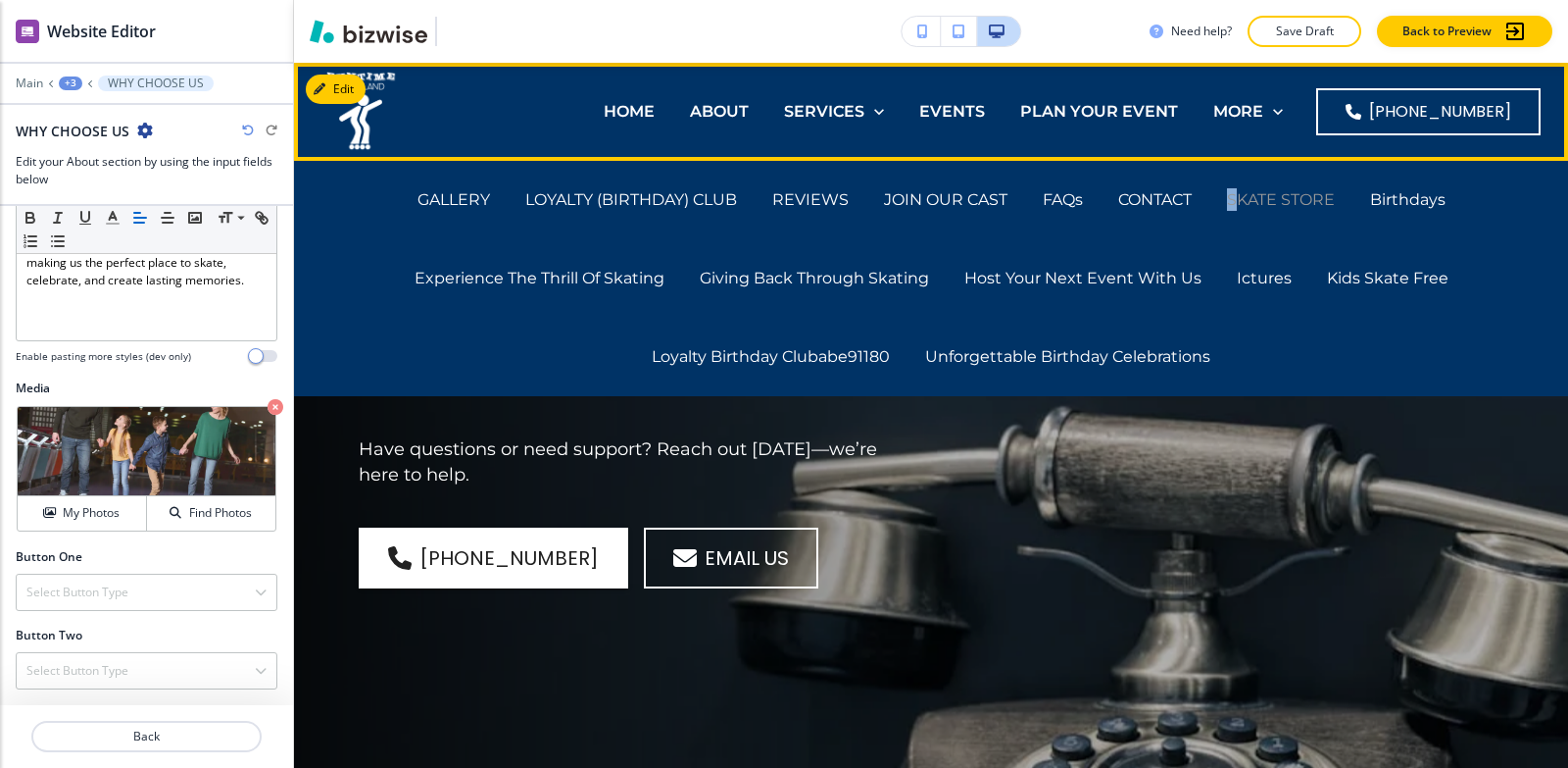
click at [1235, 189] on p "SKATE STORE" at bounding box center [1281, 200] width 108 height 23
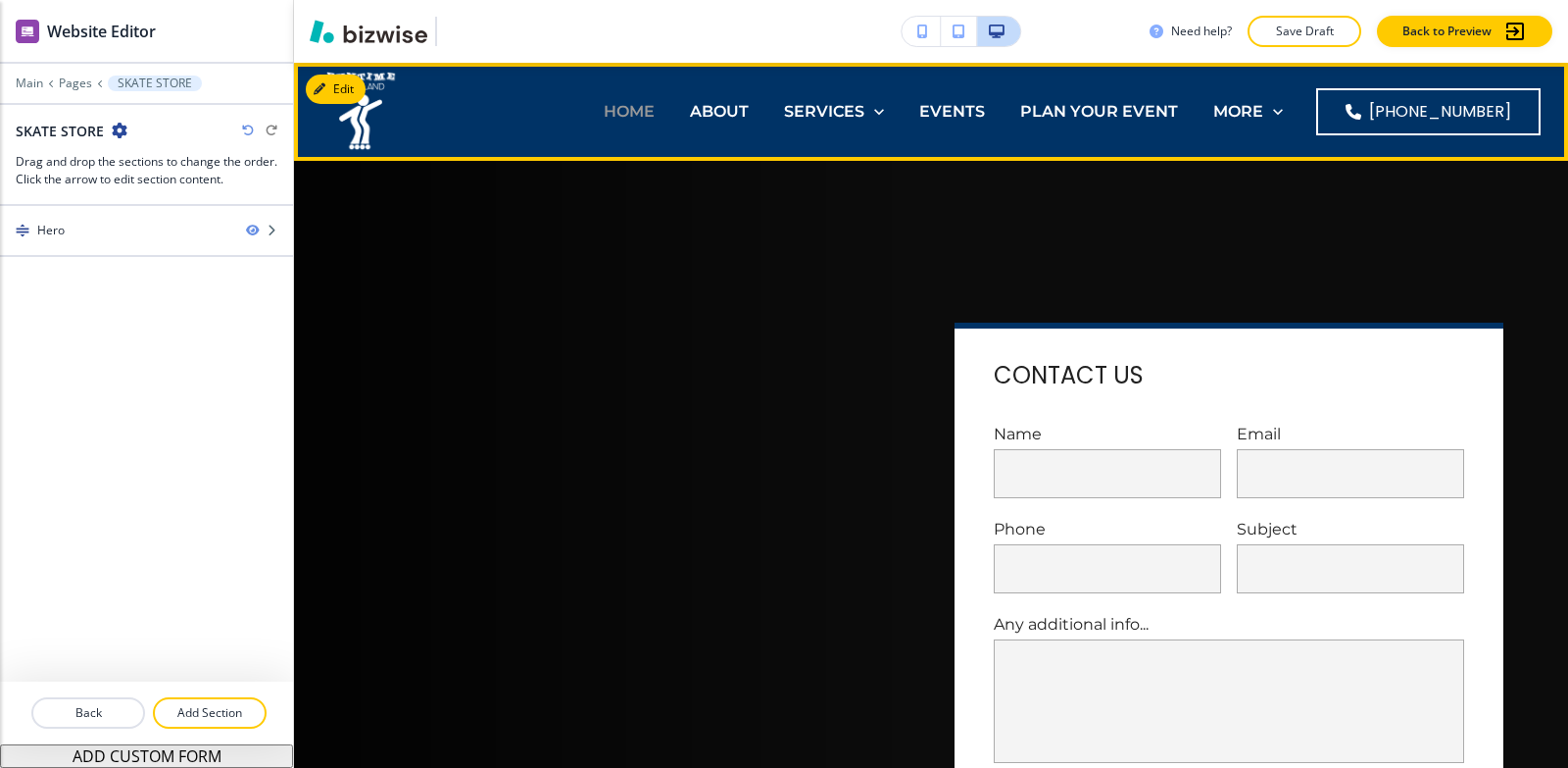
click at [604, 114] on p "HOME" at bounding box center [629, 111] width 51 height 23
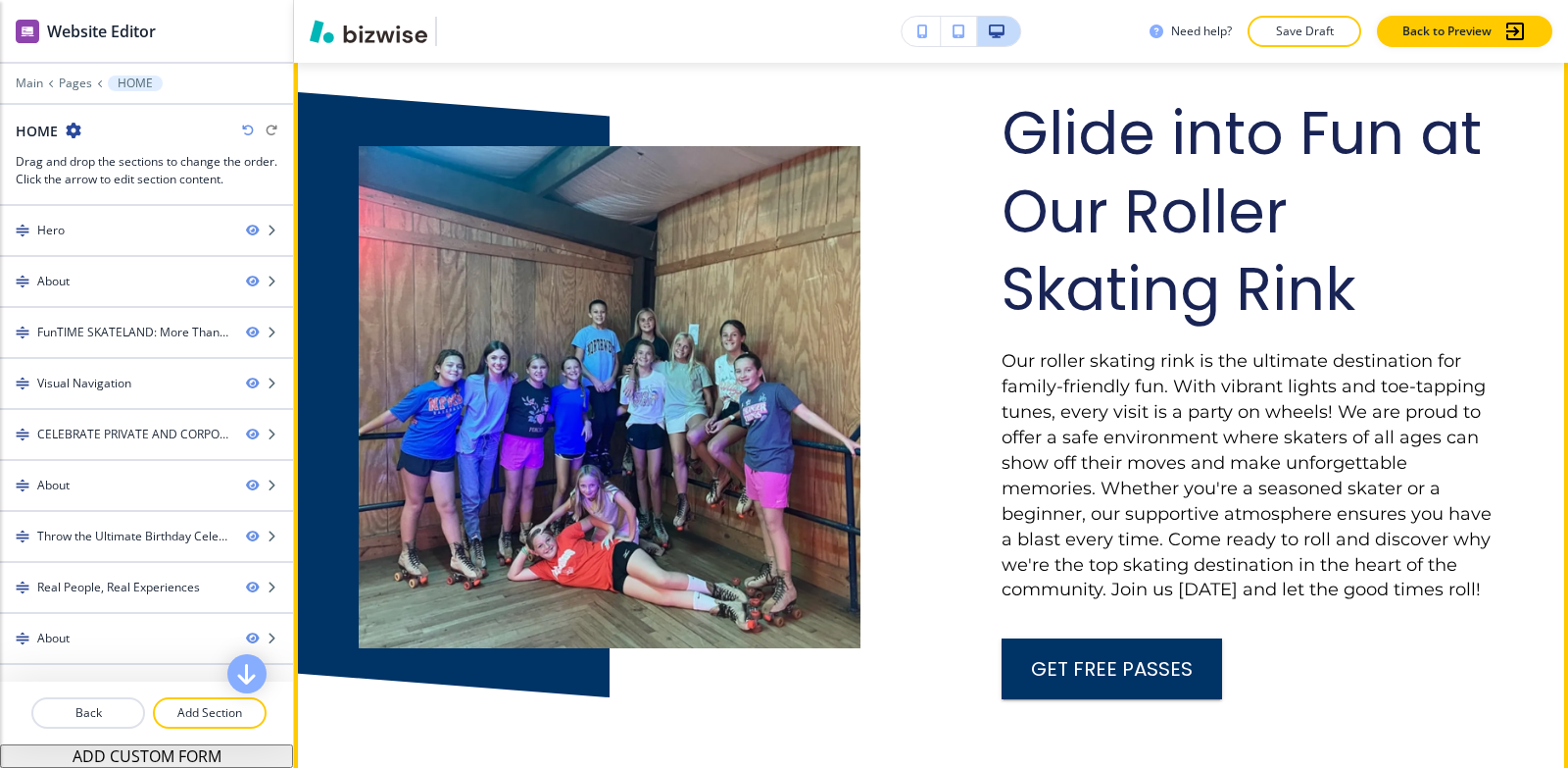
scroll to position [1177, 0]
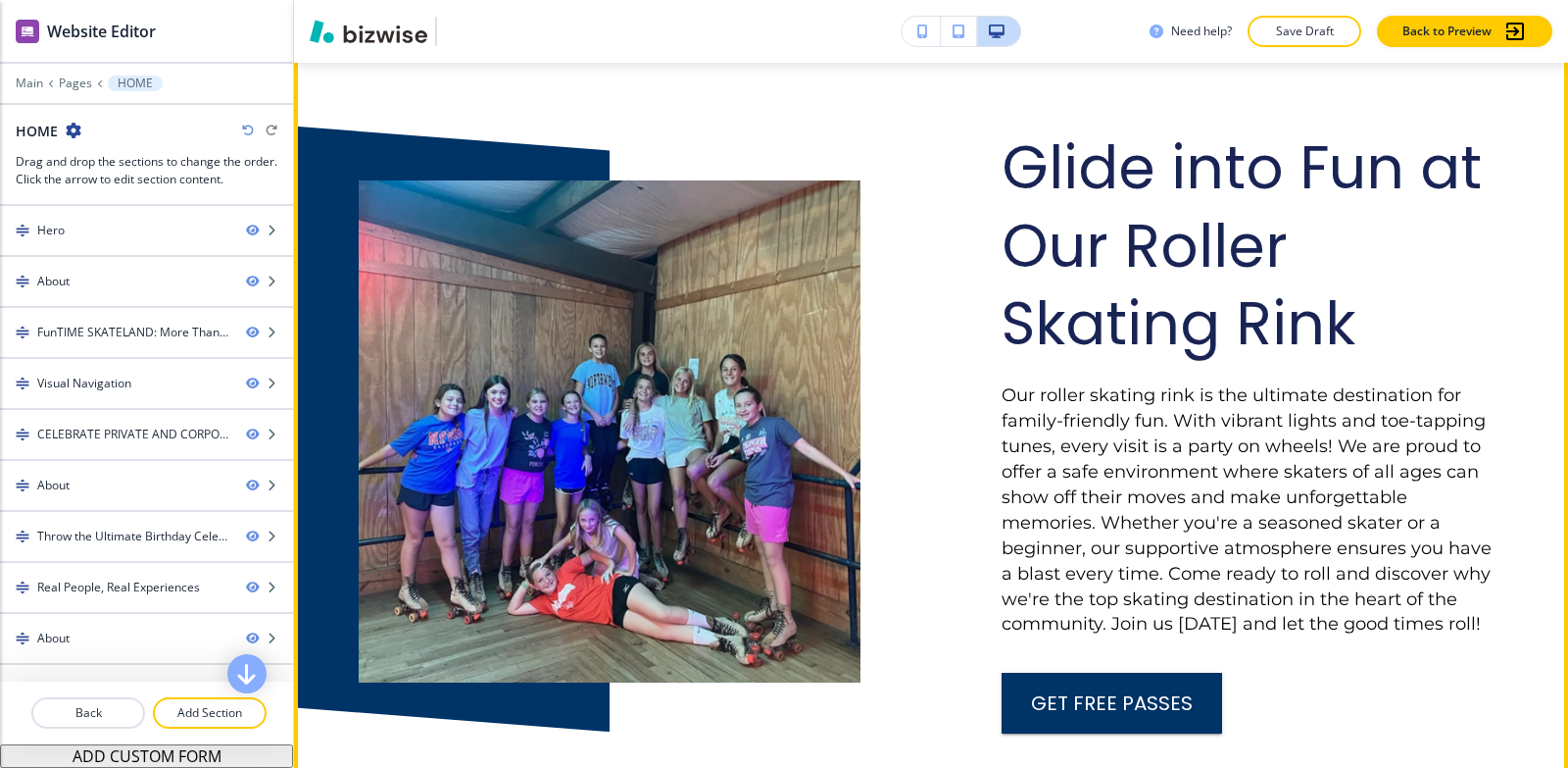
click at [619, 420] on img at bounding box center [609, 431] width 501 height 502
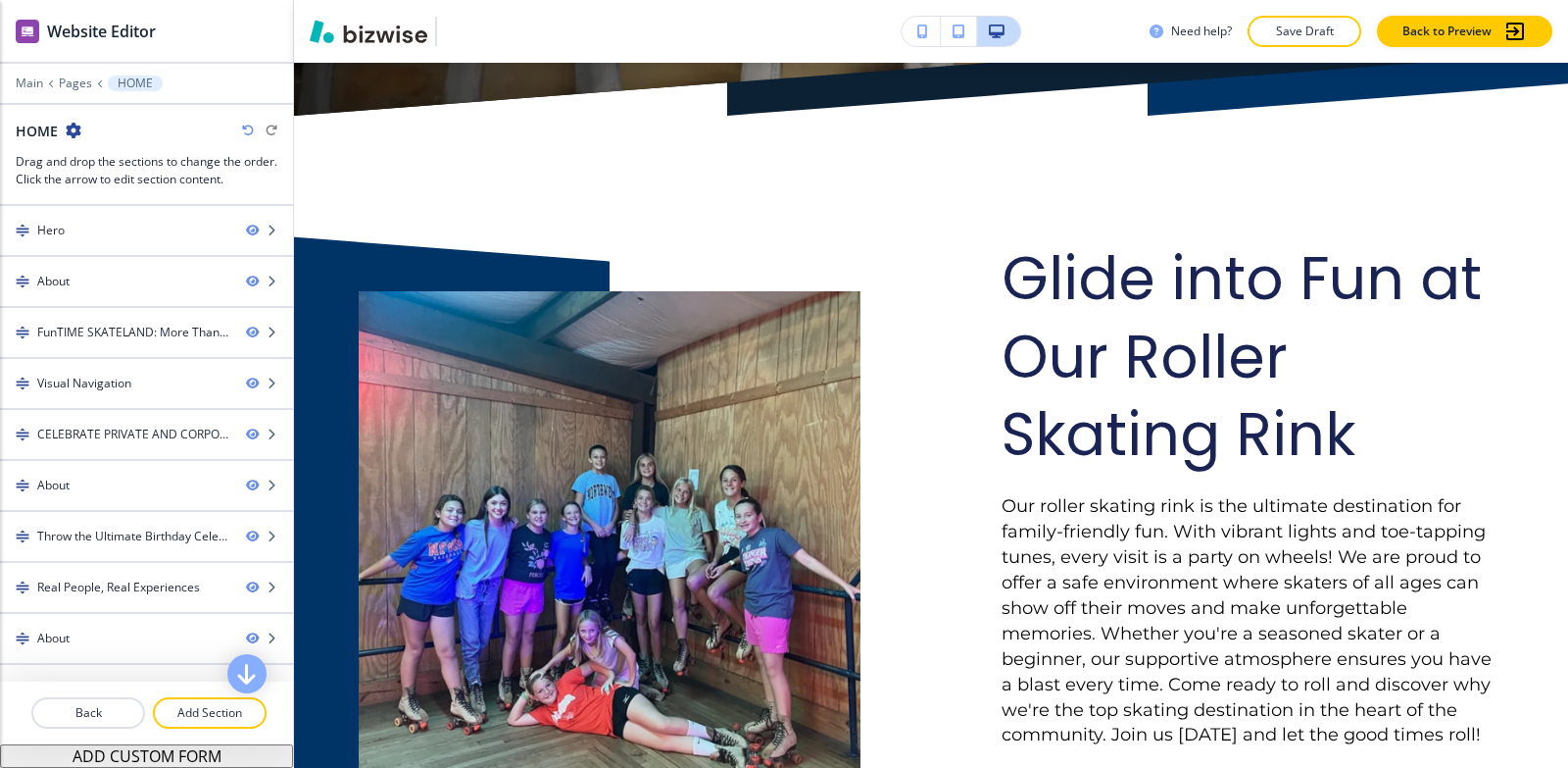
scroll to position [981, 0]
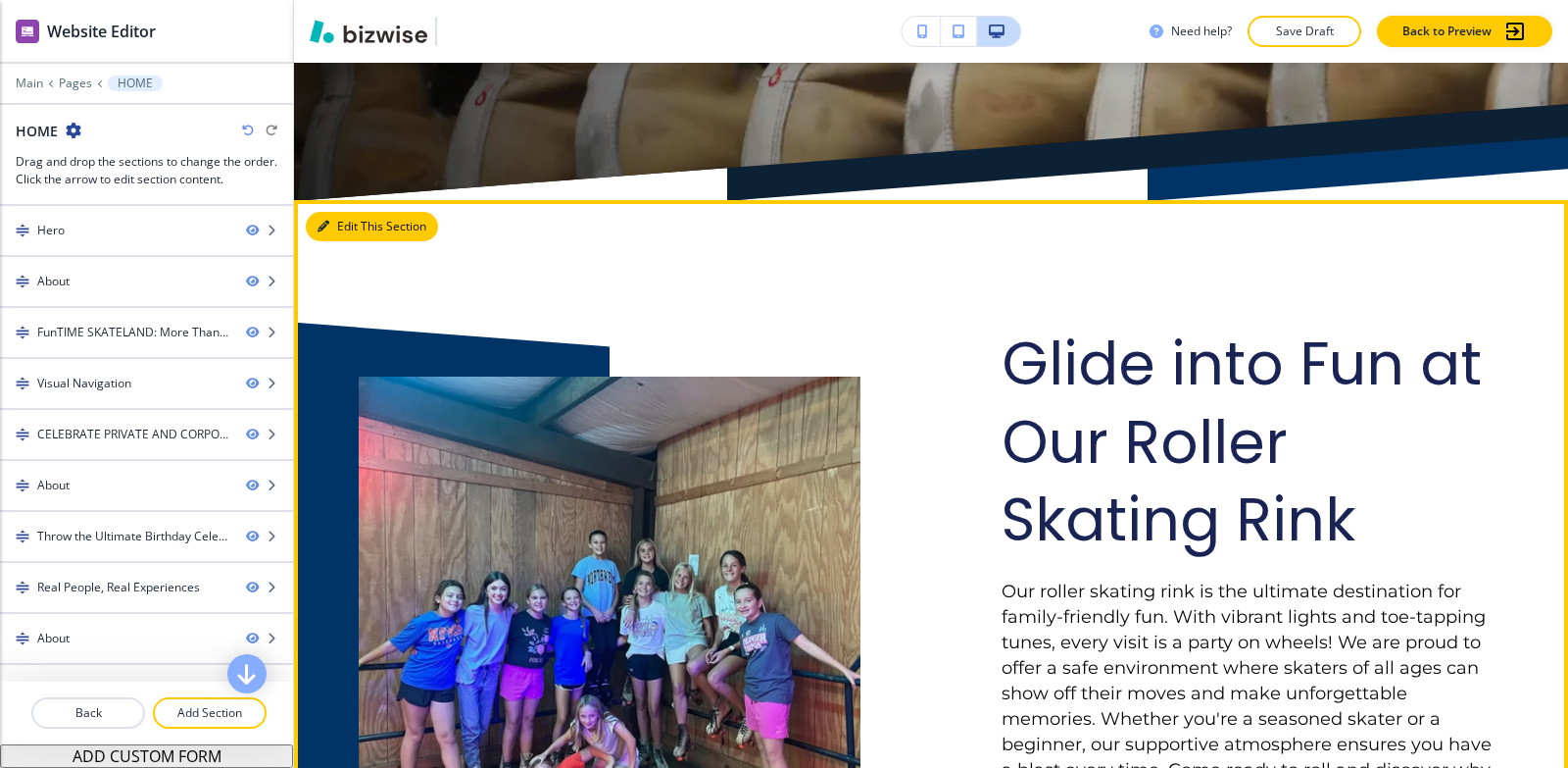
click at [351, 227] on button "Edit This Section" at bounding box center [371, 227] width 132 height 30
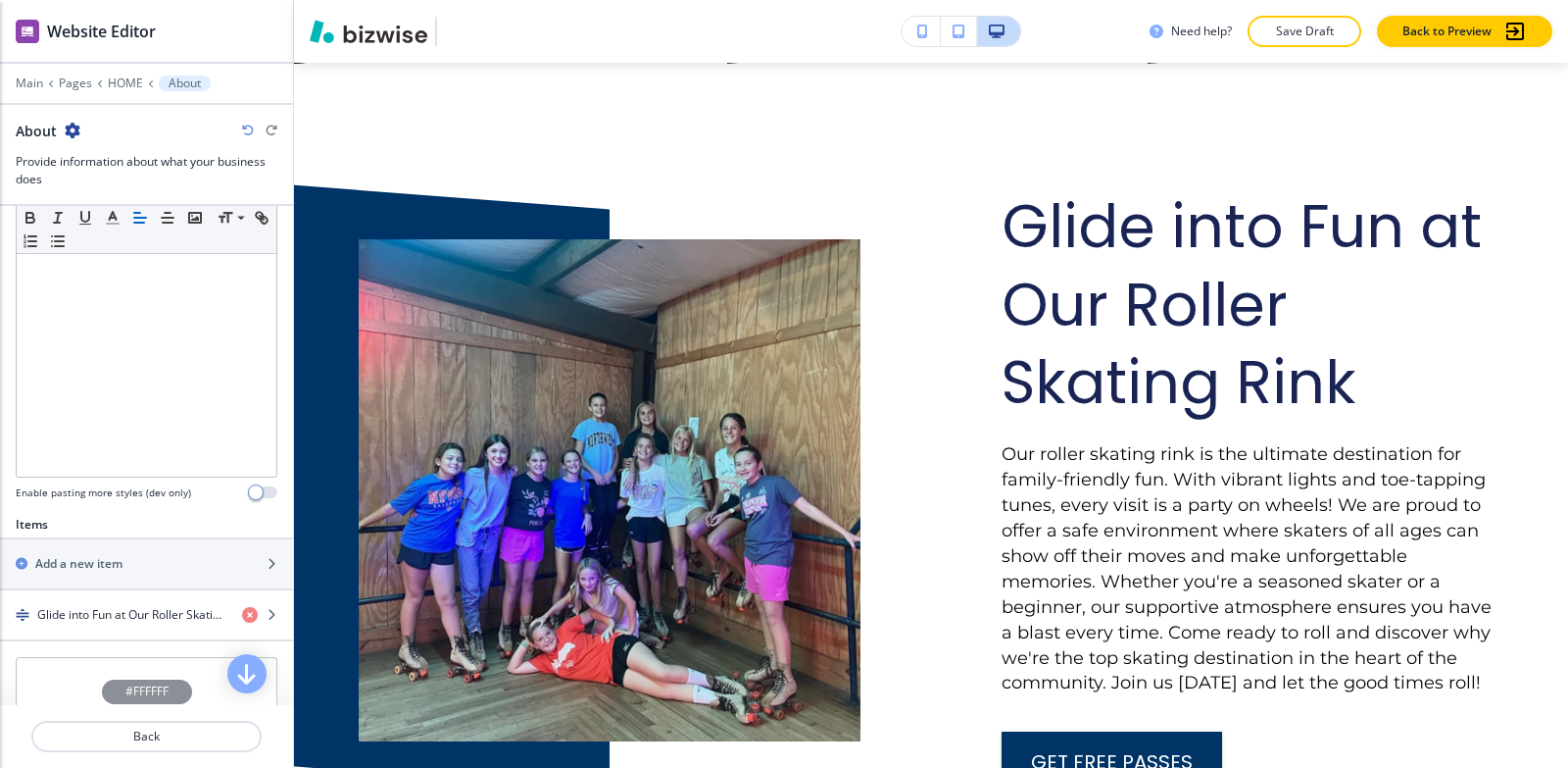
scroll to position [687, 0]
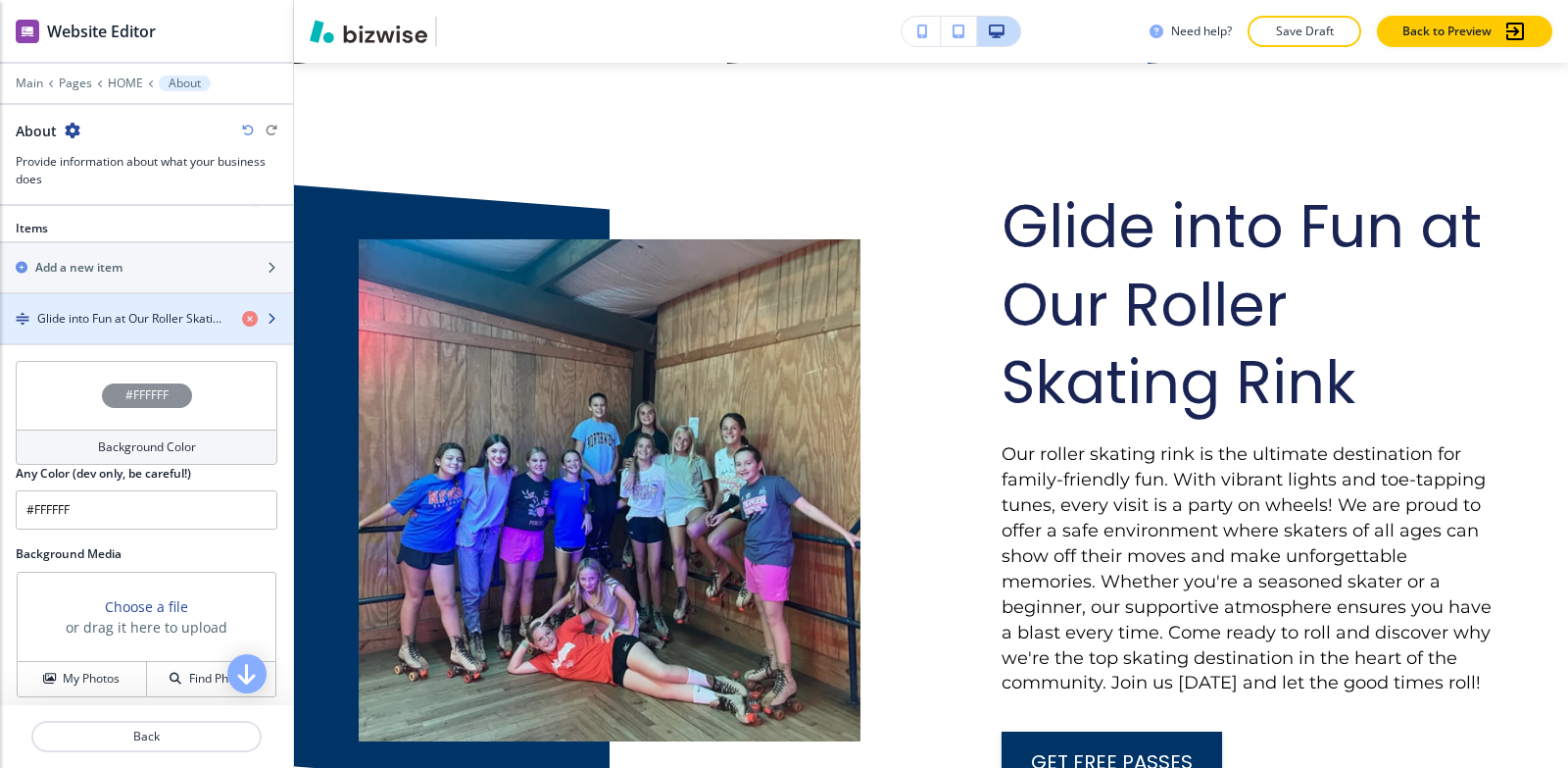
click at [76, 328] on div "button" at bounding box center [146, 336] width 293 height 16
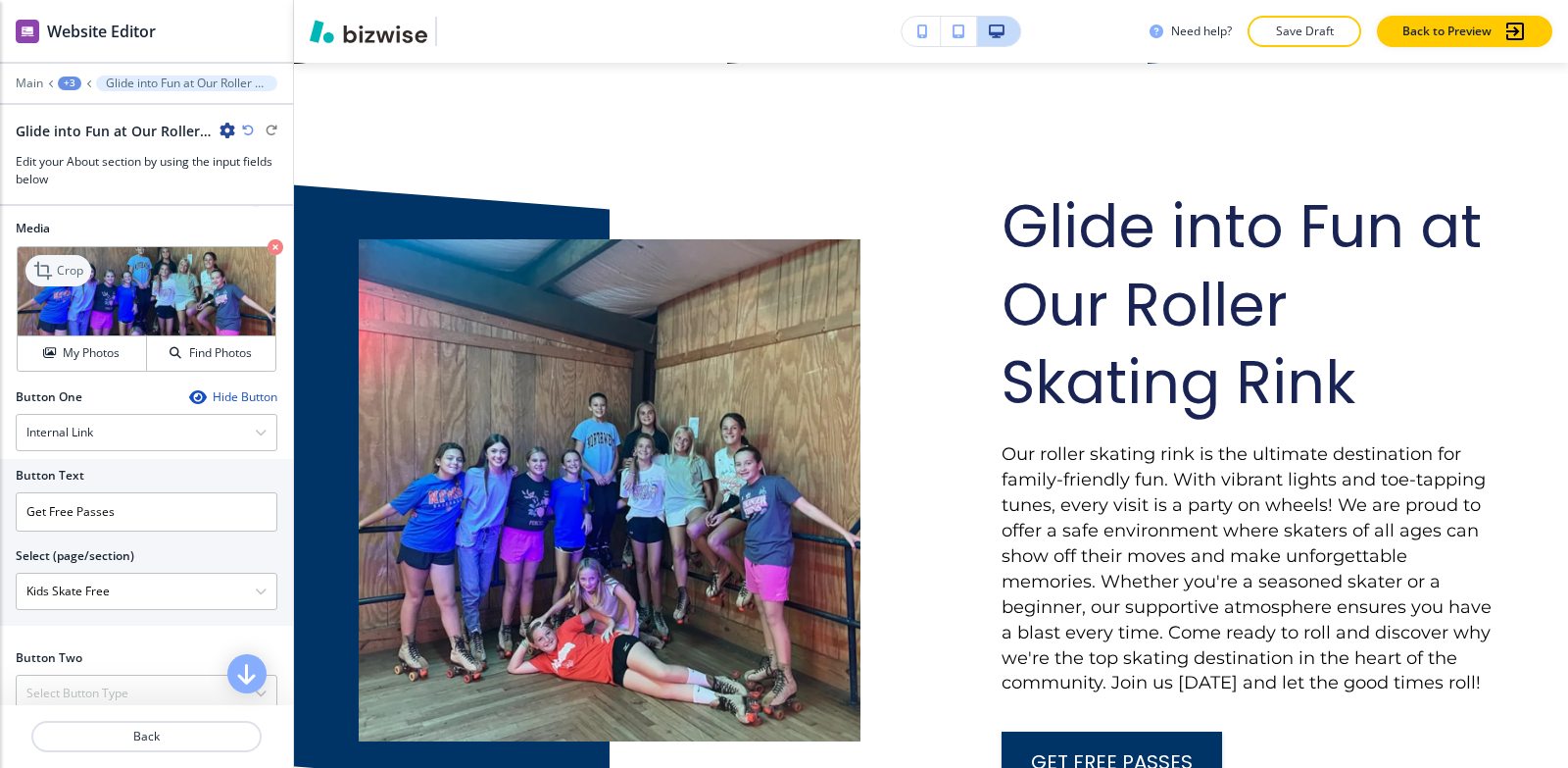
click at [71, 279] on p "Crop" at bounding box center [70, 271] width 27 height 18
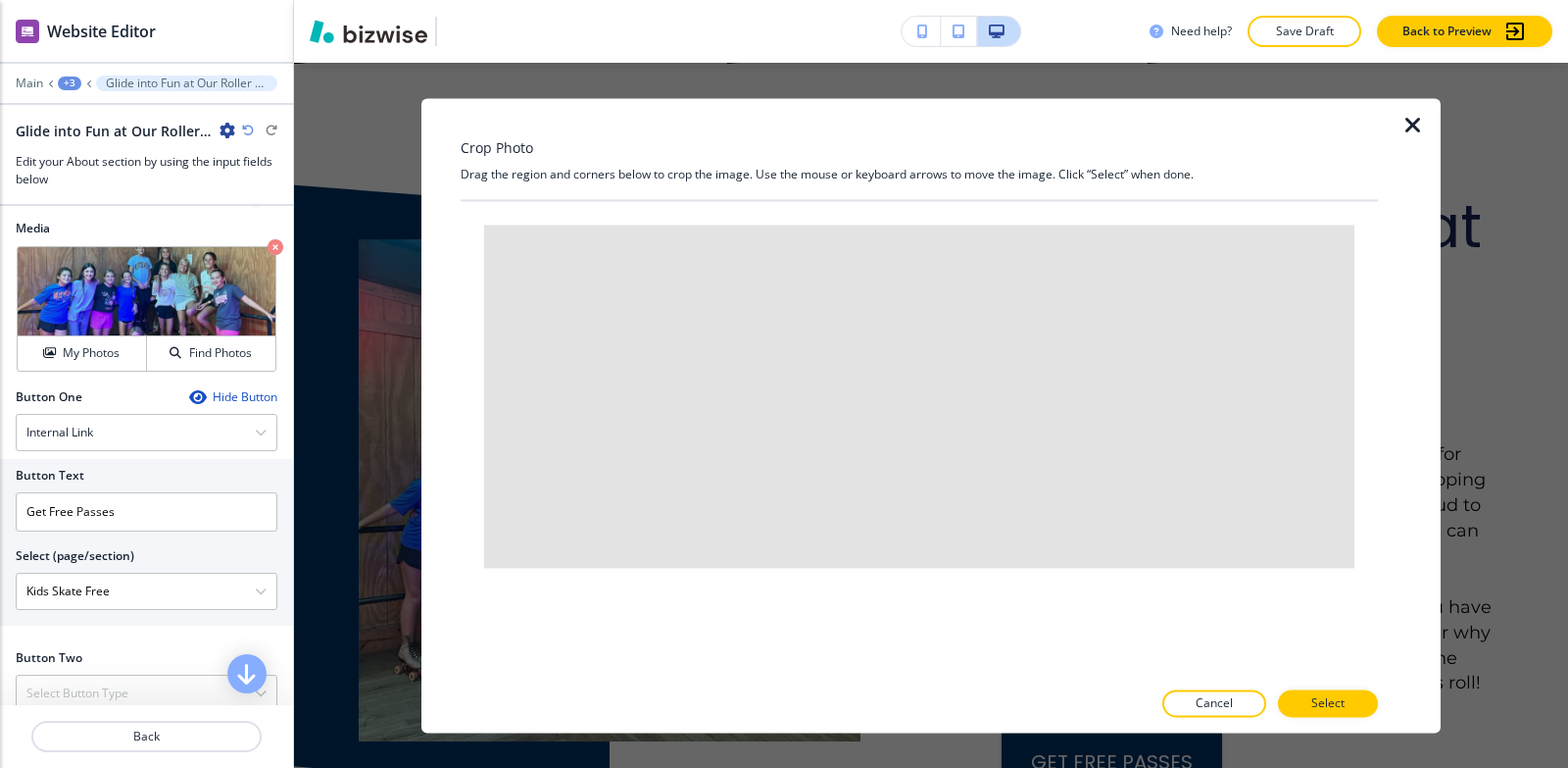
click at [950, 443] on span at bounding box center [920, 396] width 871 height 344
click at [941, 442] on span at bounding box center [920, 396] width 871 height 344
click at [1419, 111] on div at bounding box center [1429, 415] width 24 height 635
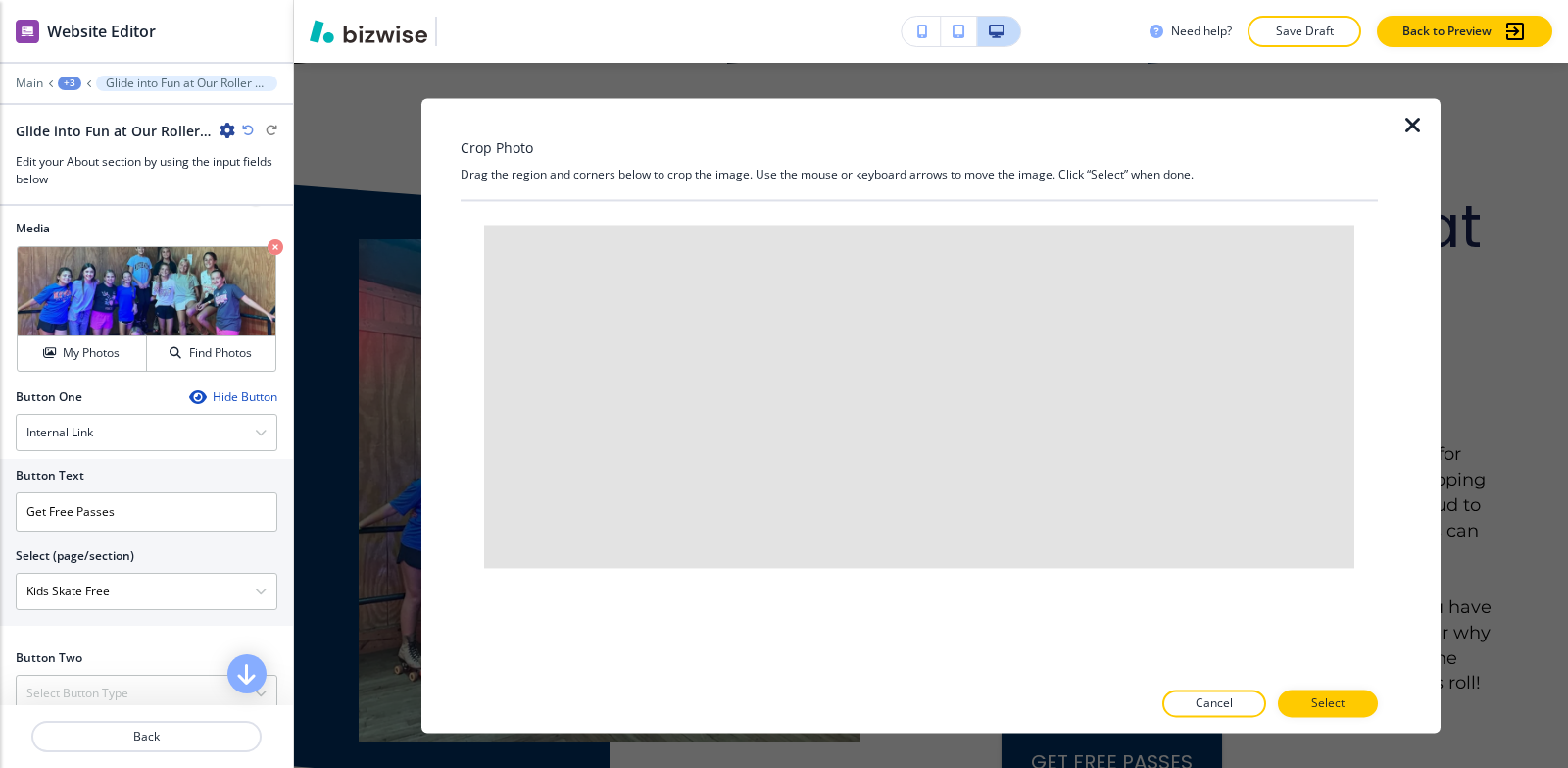
click at [1414, 116] on icon "button" at bounding box center [1414, 126] width 24 height 24
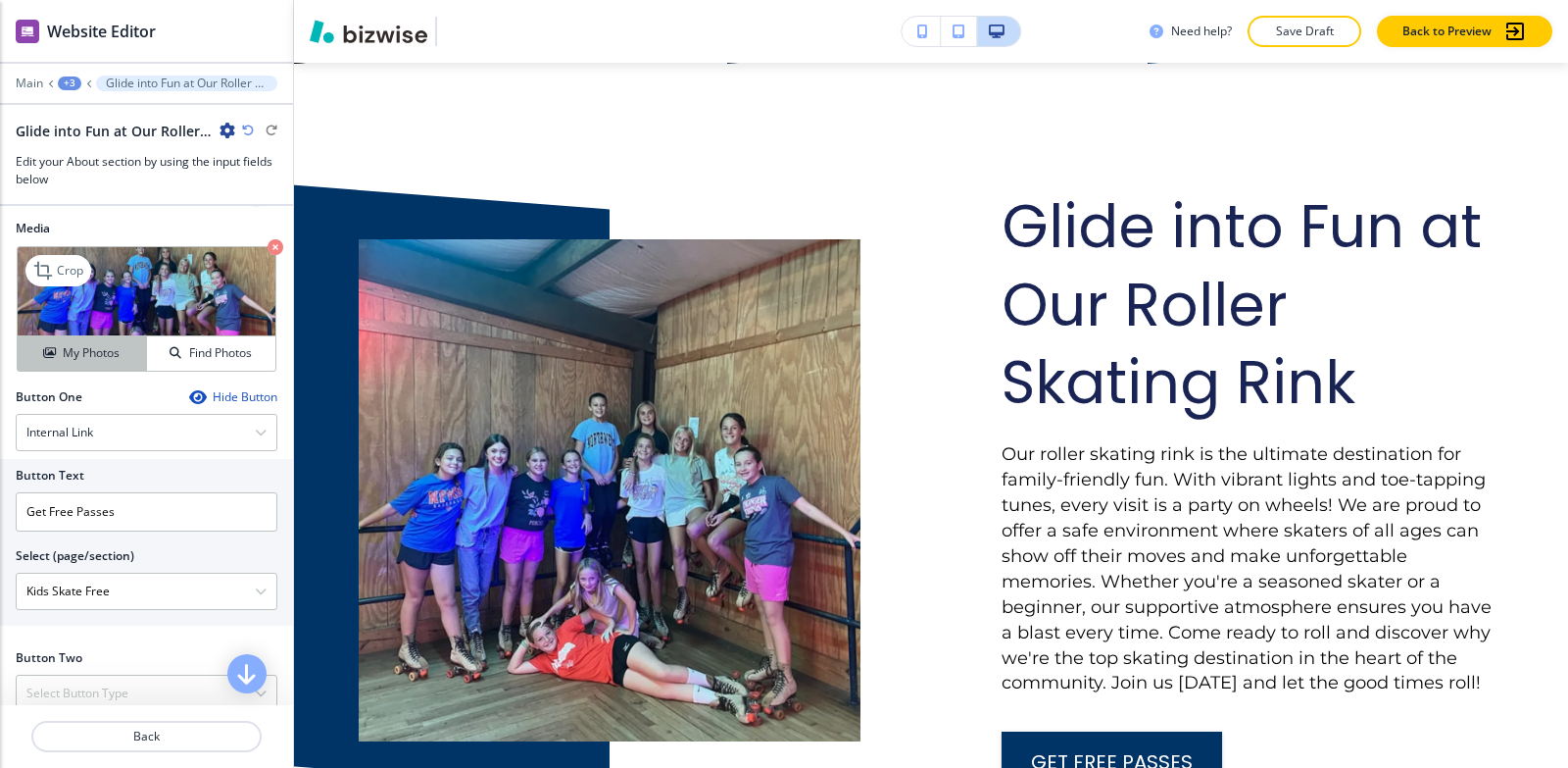
click at [111, 362] on h4 "My Photos" at bounding box center [90, 353] width 57 height 18
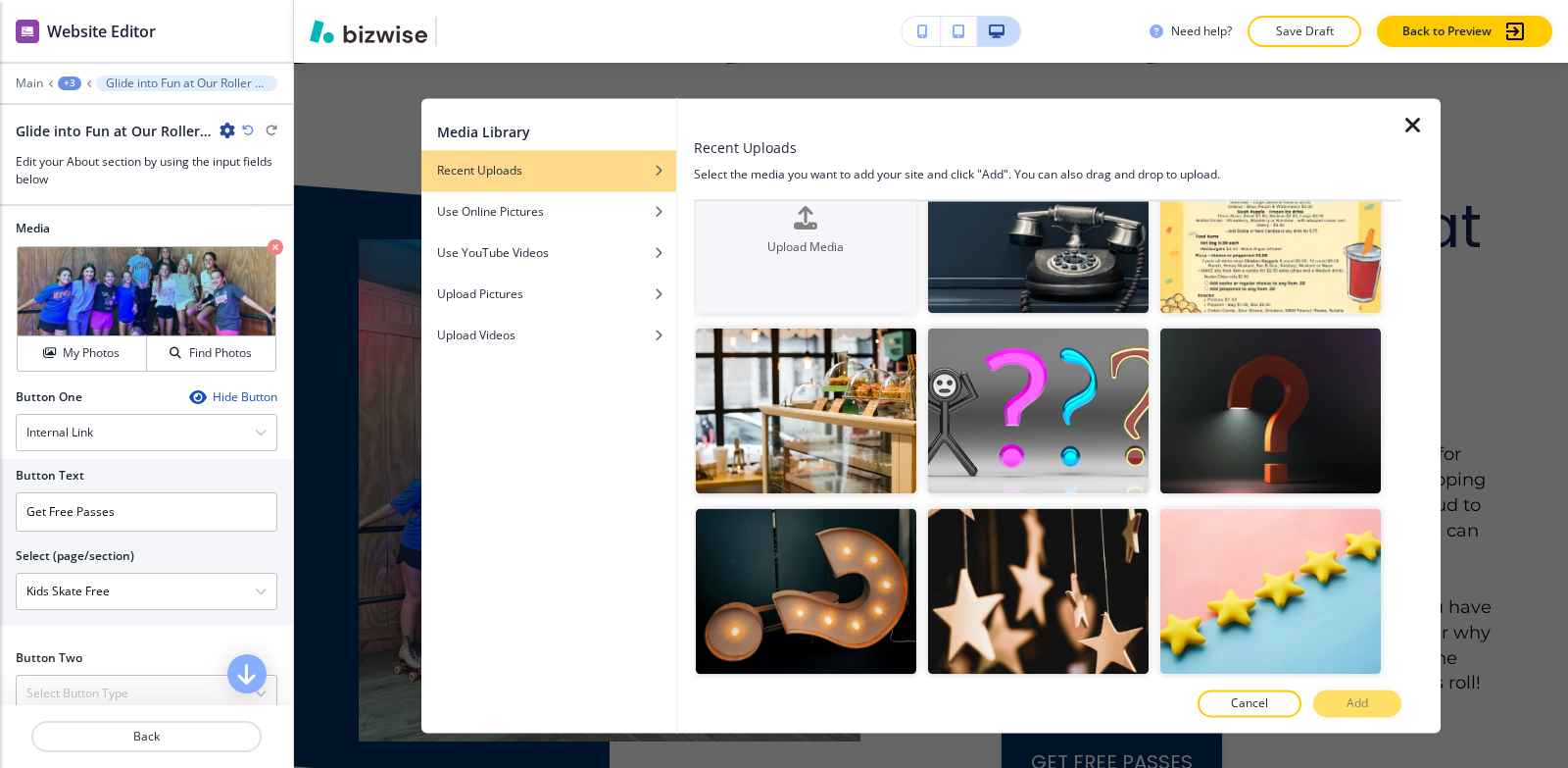
scroll to position [98, 0]
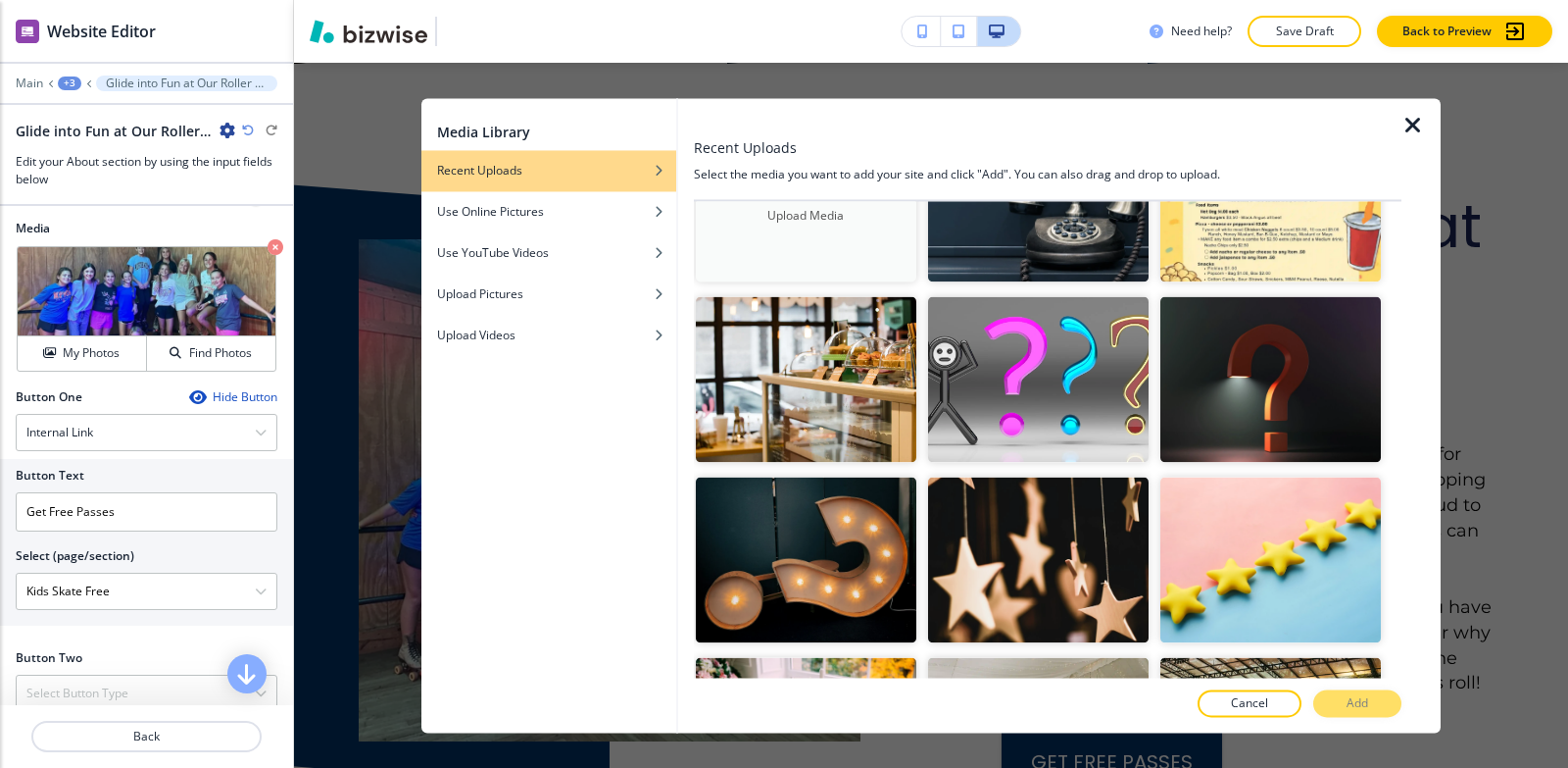
click at [799, 260] on button "Upload Media" at bounding box center [806, 199] width 220 height 166
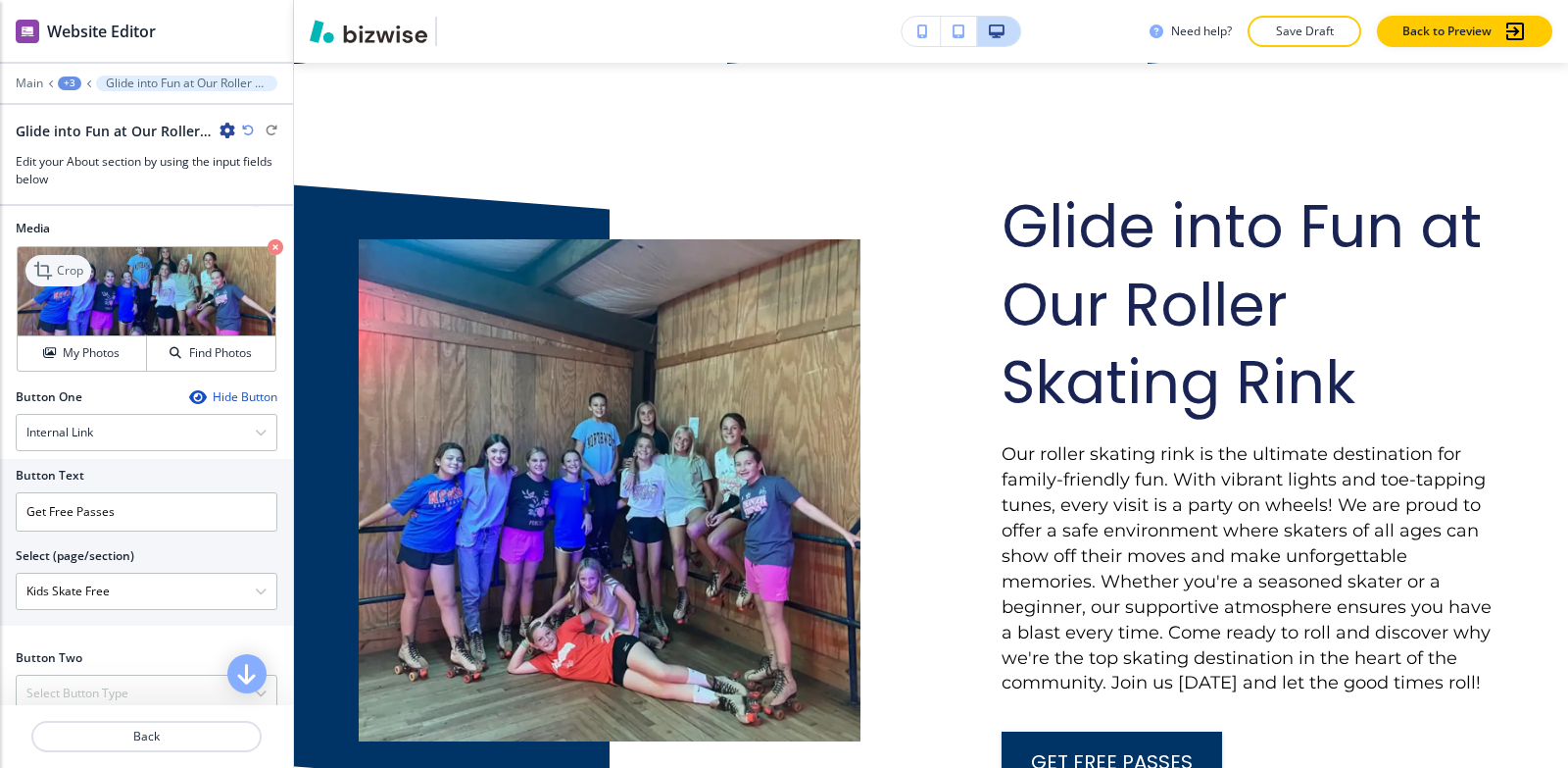
click at [30, 286] on div "Crop" at bounding box center [59, 271] width 66 height 32
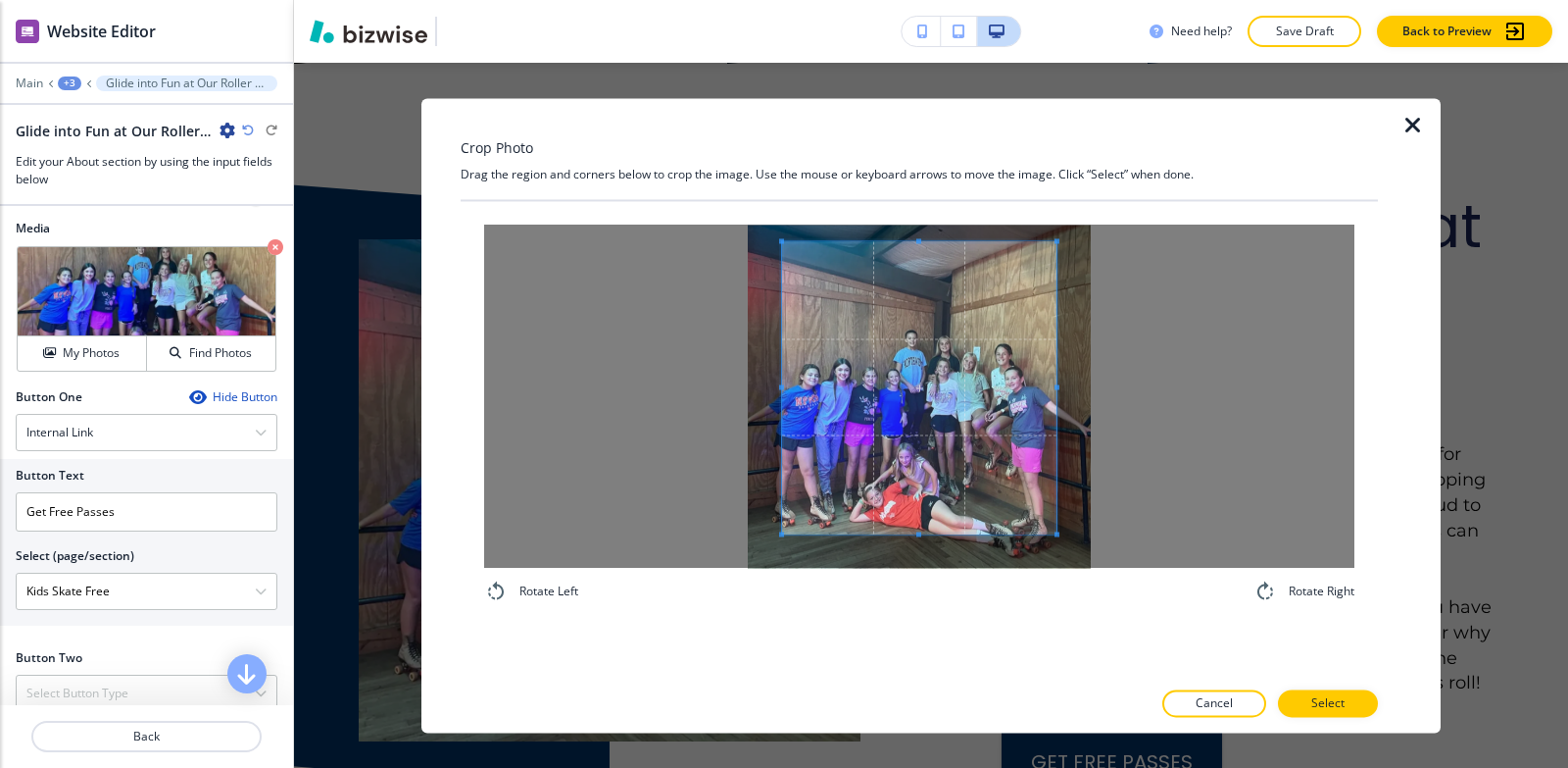
click at [880, 240] on span at bounding box center [920, 240] width 274 height 5
click at [898, 550] on span at bounding box center [920, 552] width 274 height 5
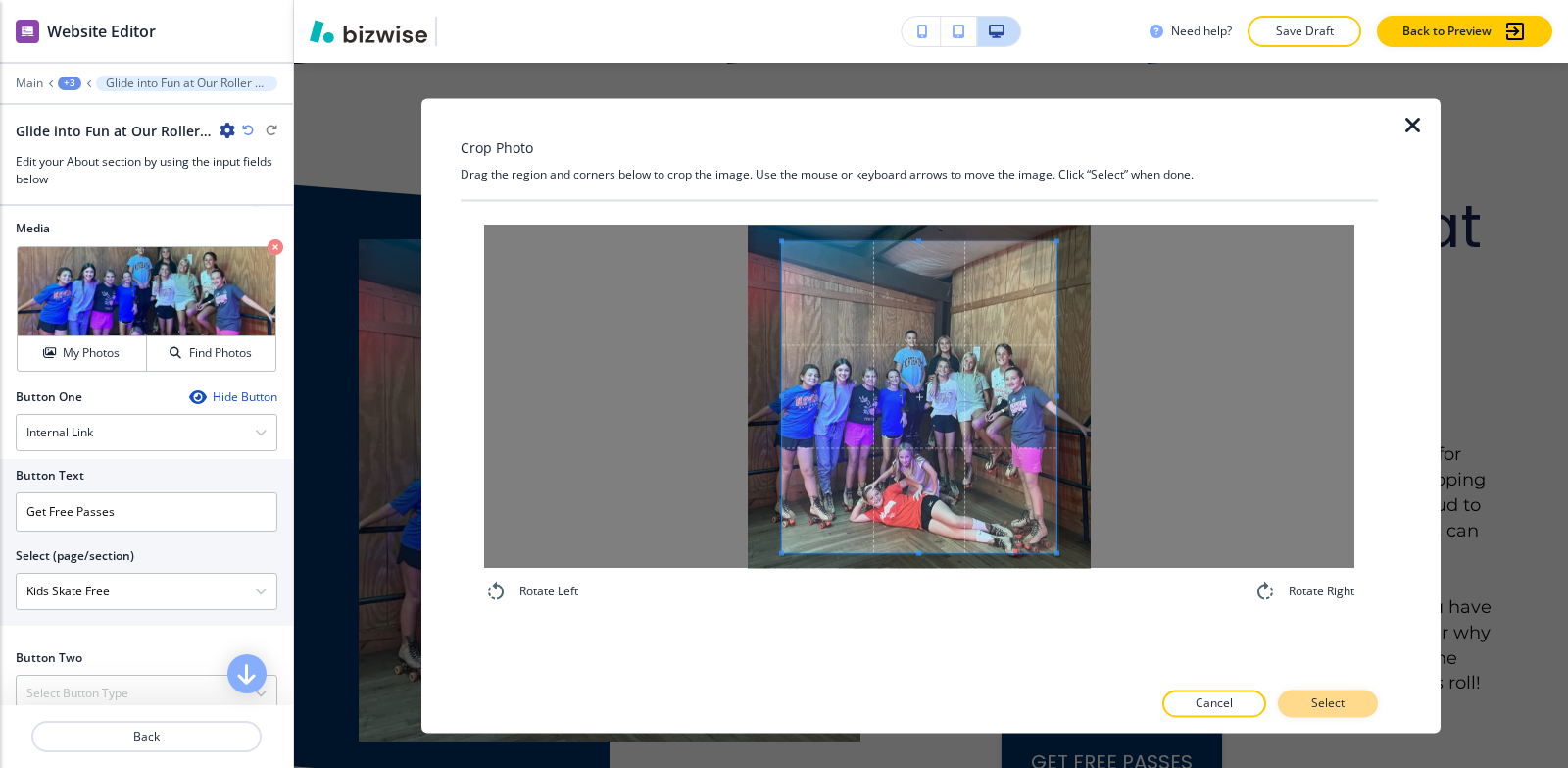
click at [1315, 696] on p "Select" at bounding box center [1329, 703] width 34 height 18
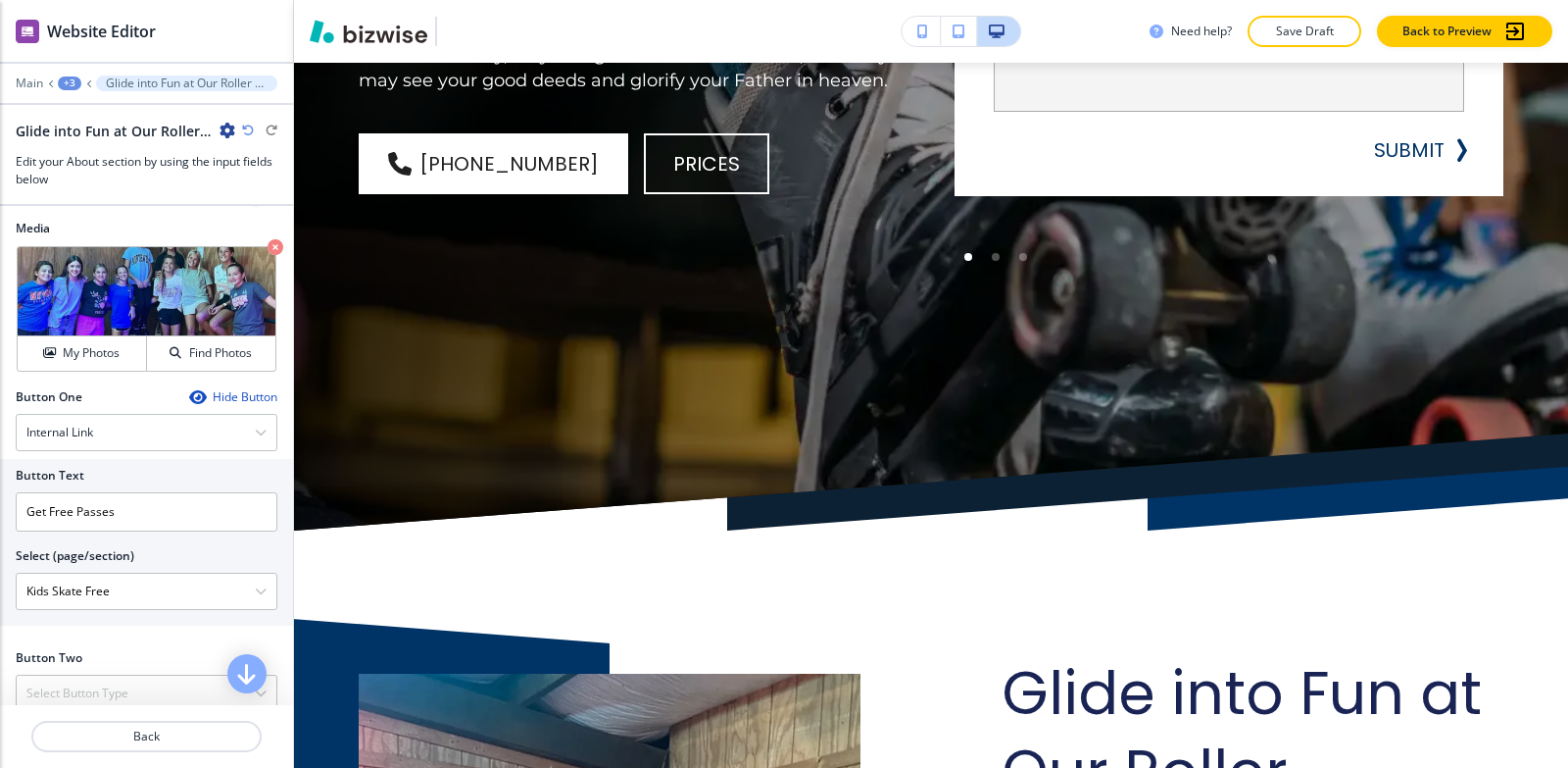
scroll to position [0, 0]
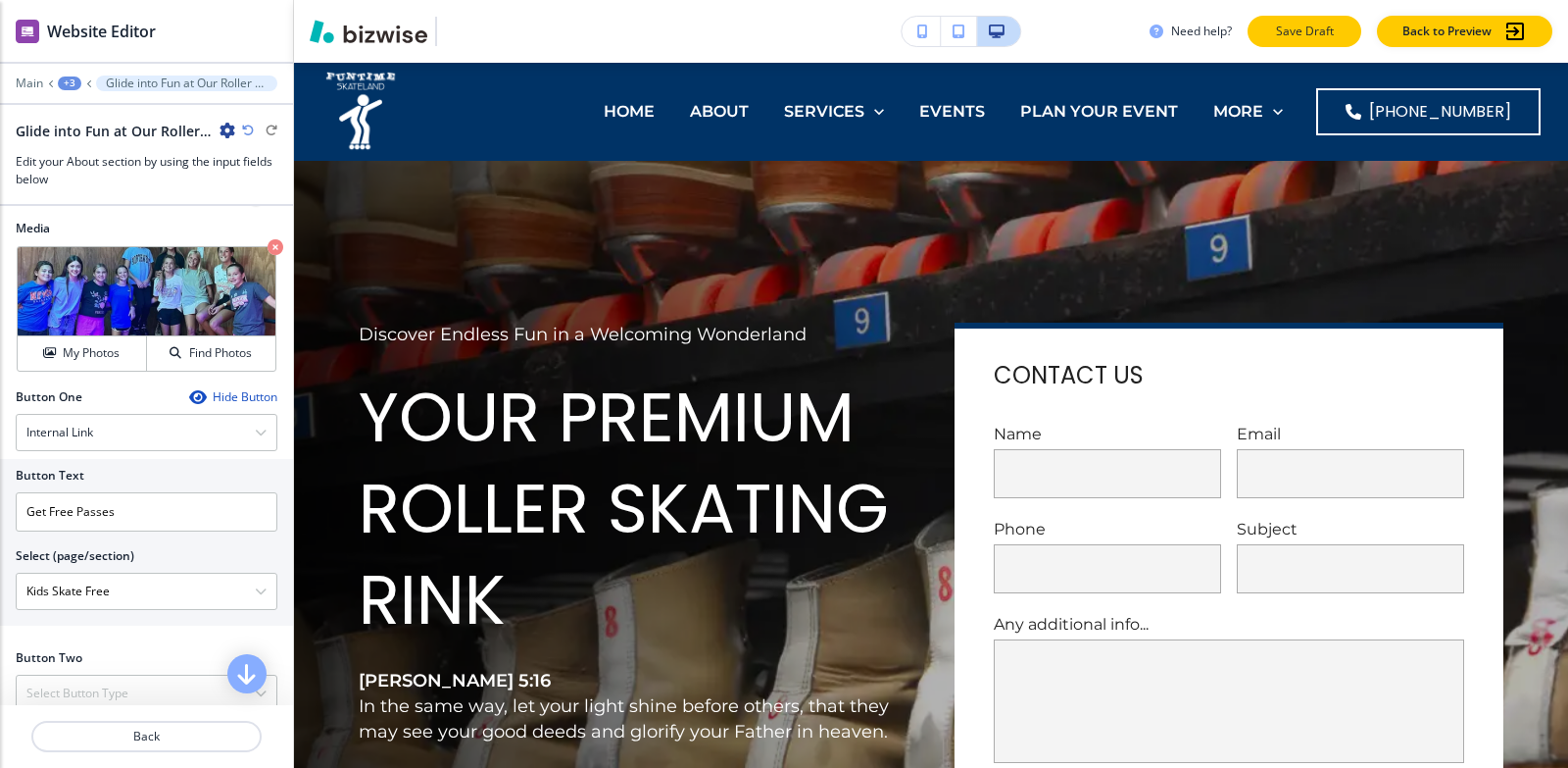
click at [1282, 20] on button "Save Draft" at bounding box center [1305, 32] width 114 height 32
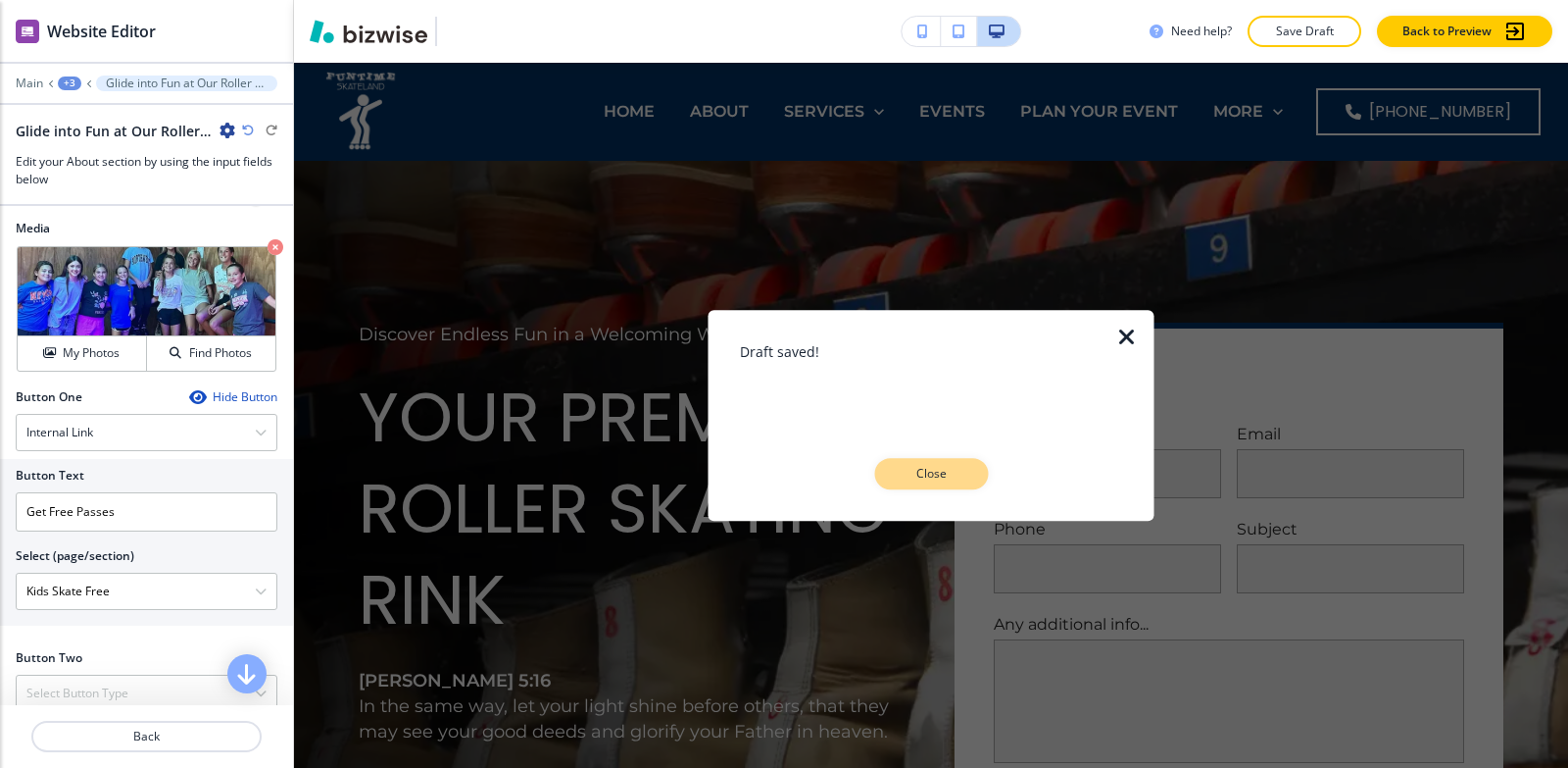
click at [929, 470] on p "Close" at bounding box center [930, 474] width 63 height 18
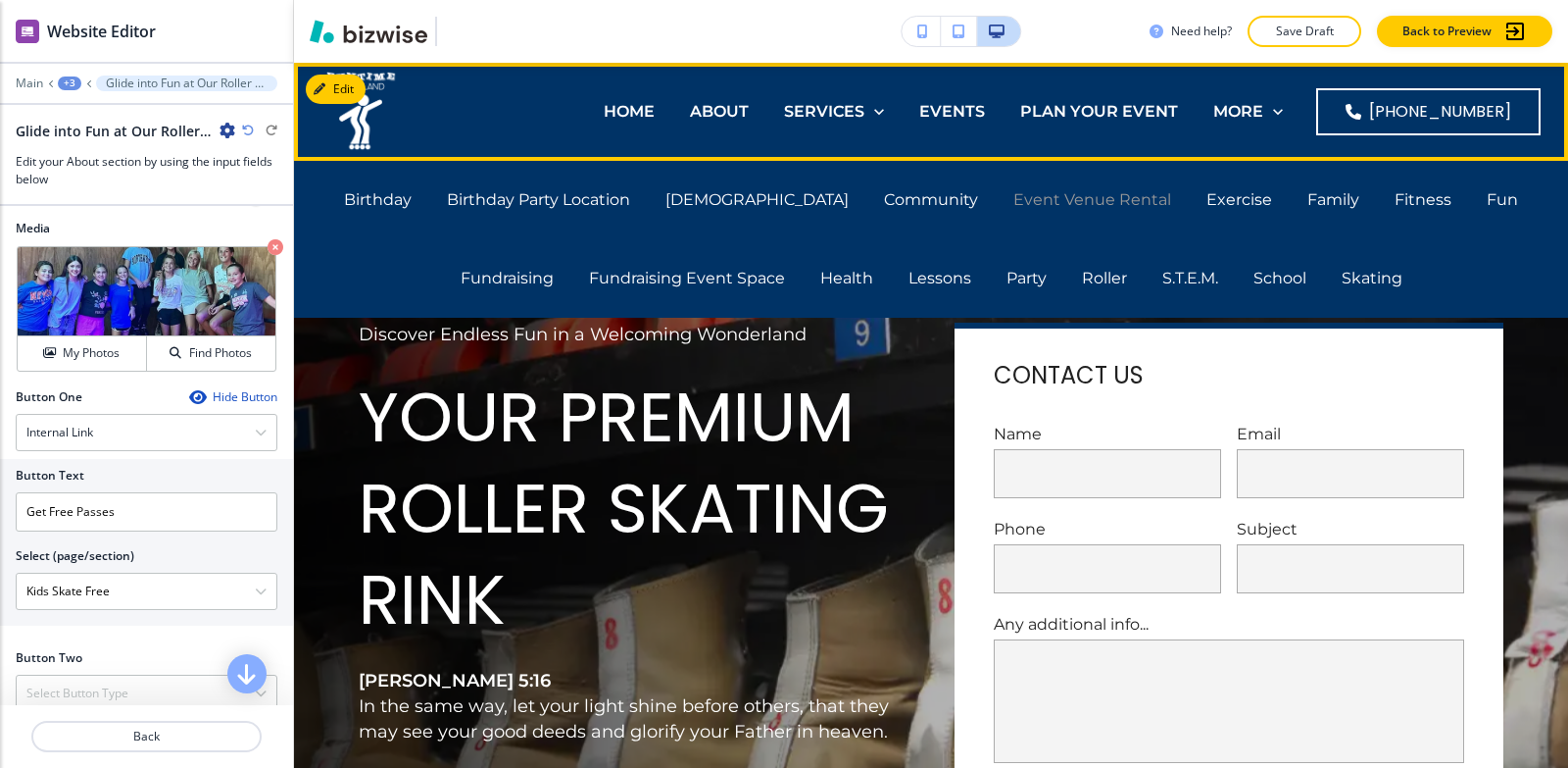
click at [1014, 197] on p "Event Venue Rental" at bounding box center [1092, 200] width 158 height 23
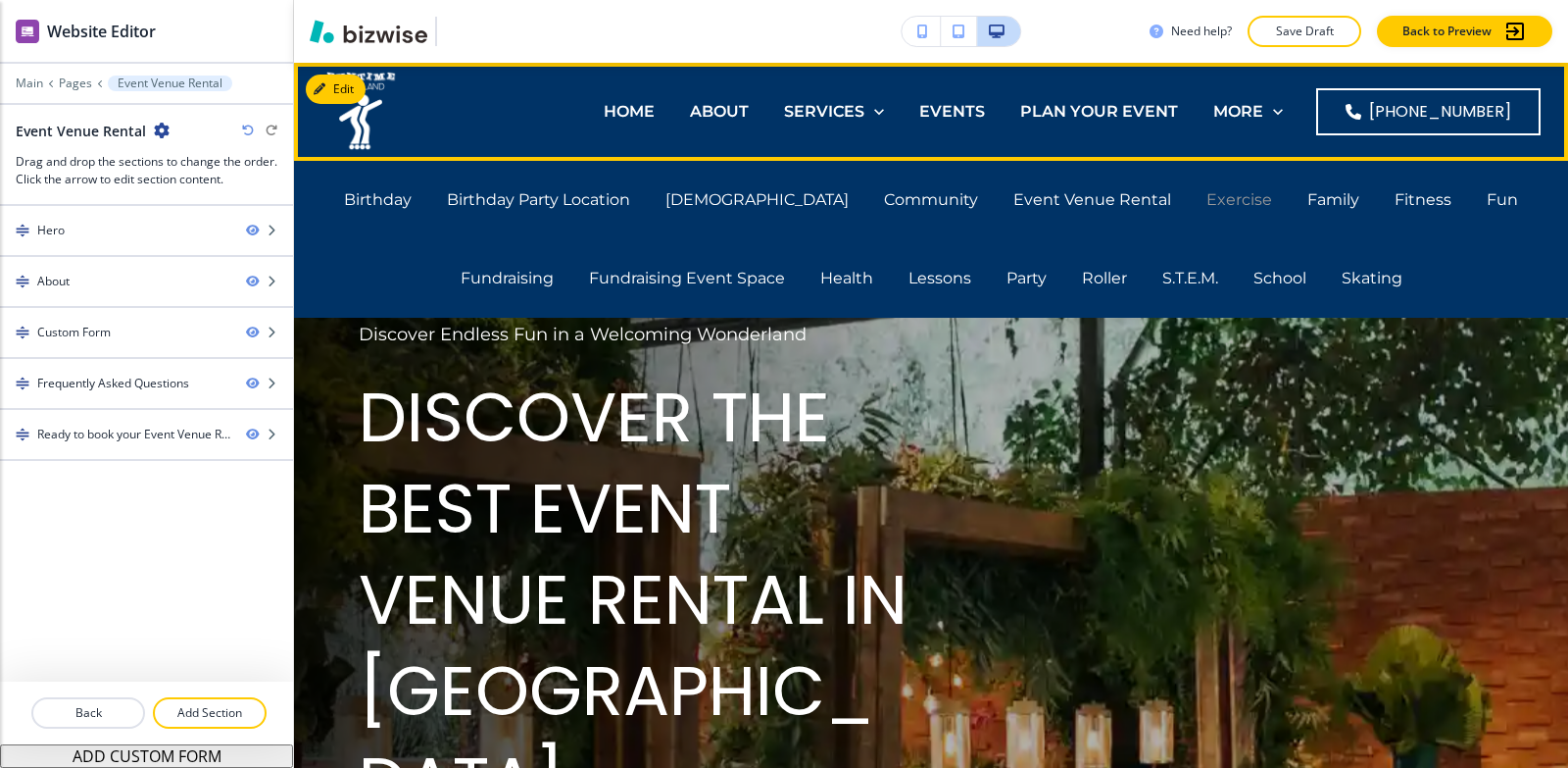
click at [1207, 207] on p "Exercise" at bounding box center [1239, 200] width 66 height 23
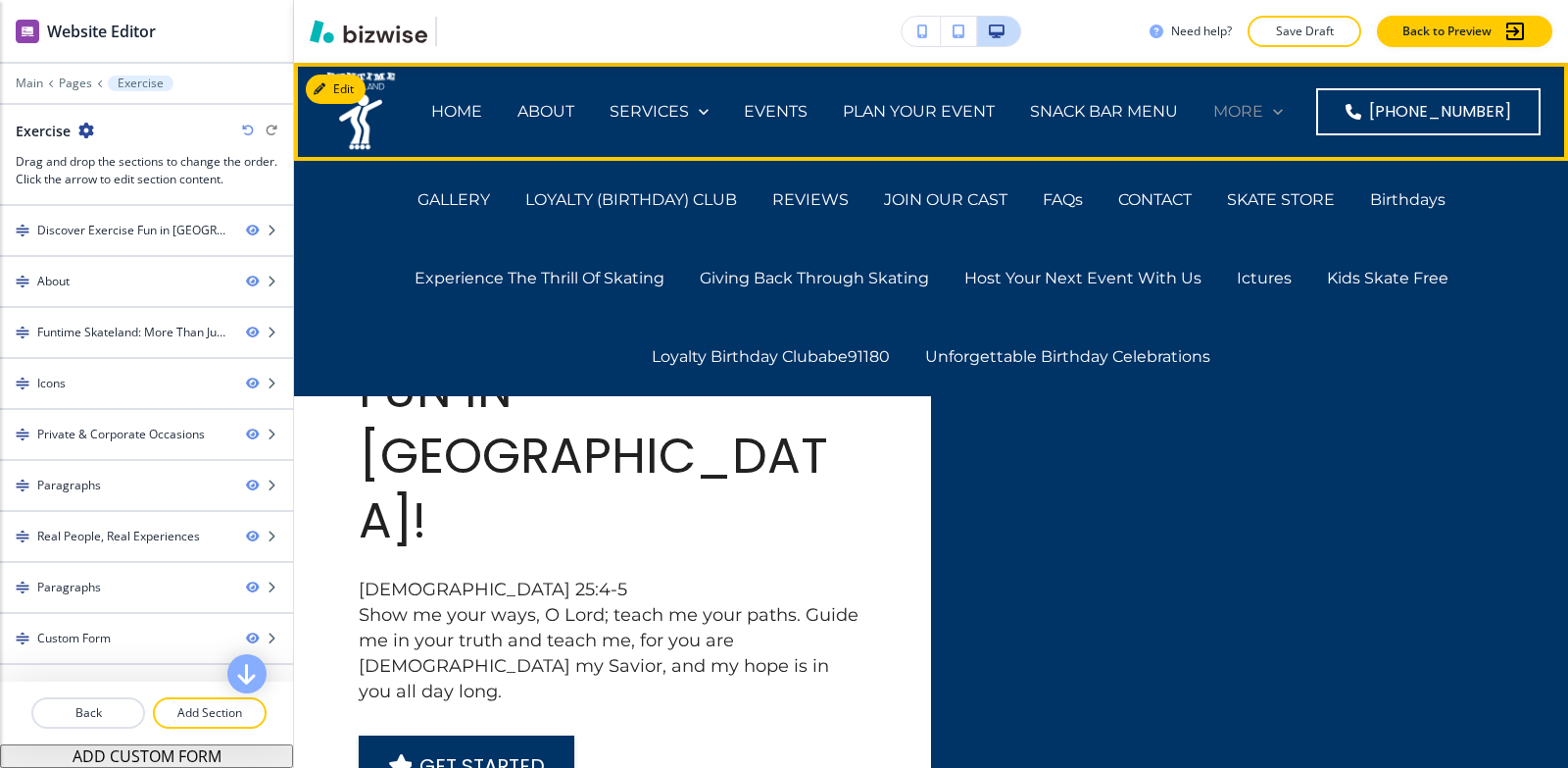
click at [1246, 114] on p "MORE" at bounding box center [1238, 111] width 50 height 23
click at [1415, 198] on p "Birthdays" at bounding box center [1408, 200] width 75 height 23
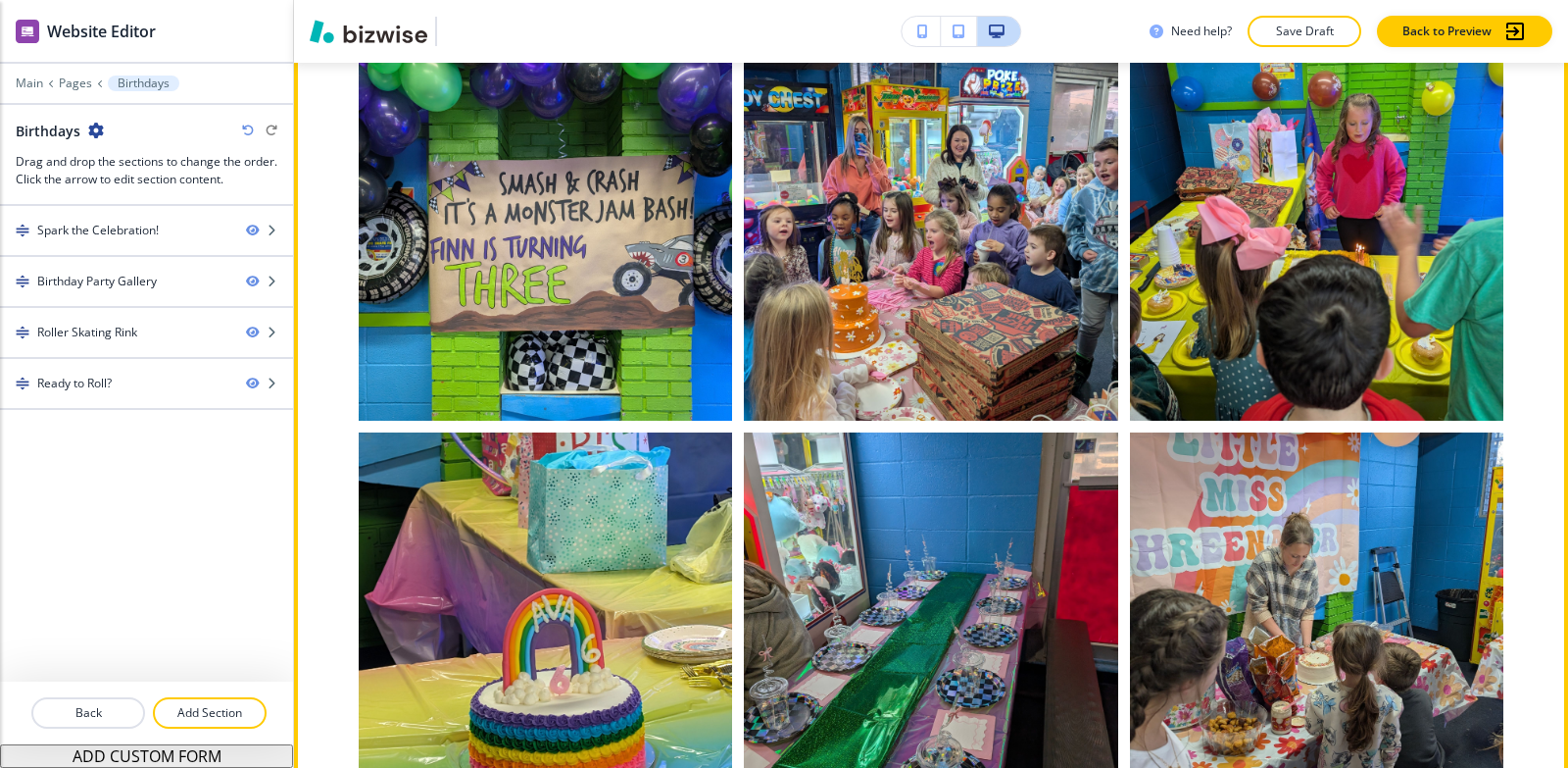
scroll to position [1766, 0]
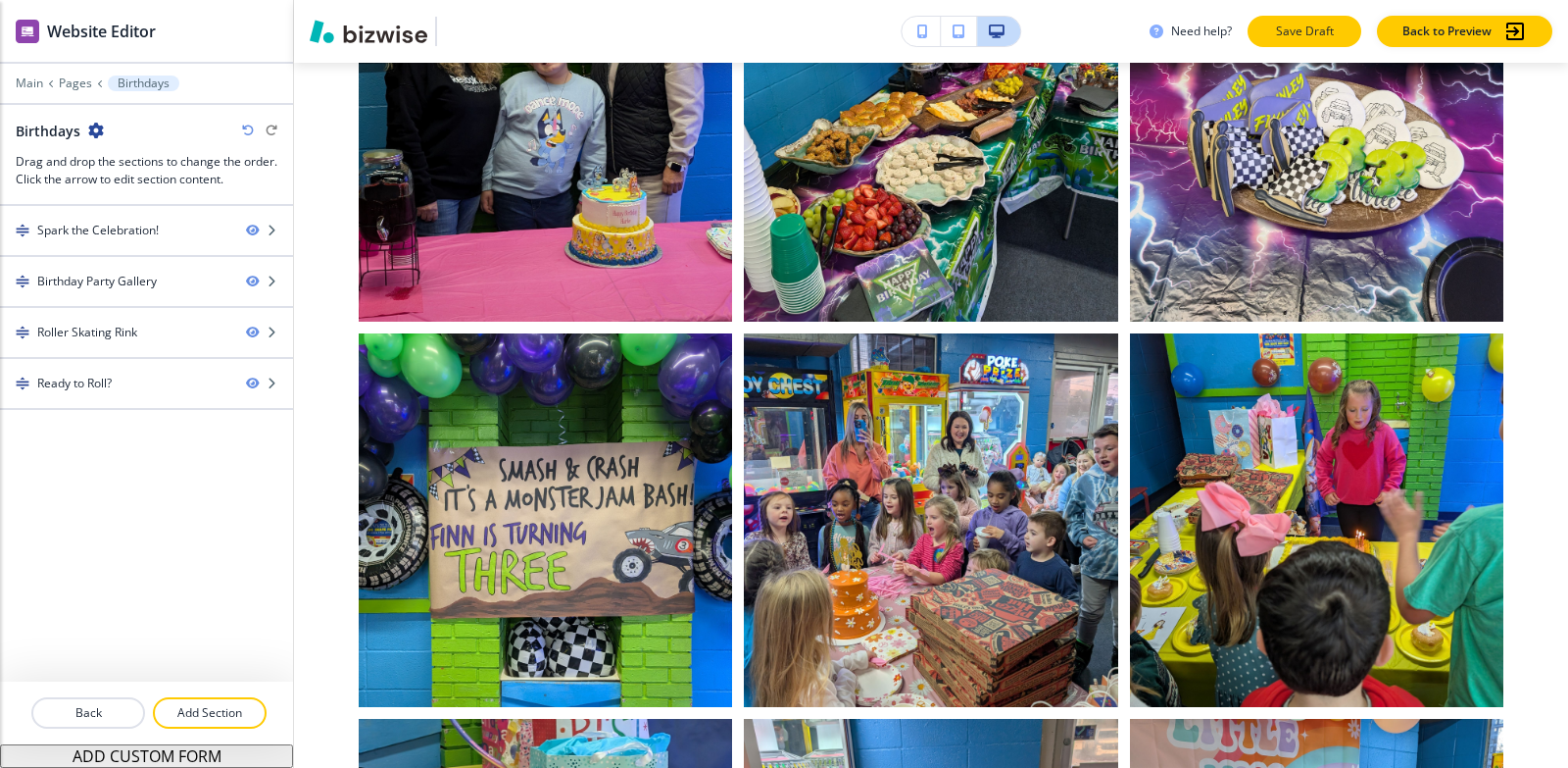
click at [1325, 32] on p "Save Draft" at bounding box center [1304, 32] width 63 height 18
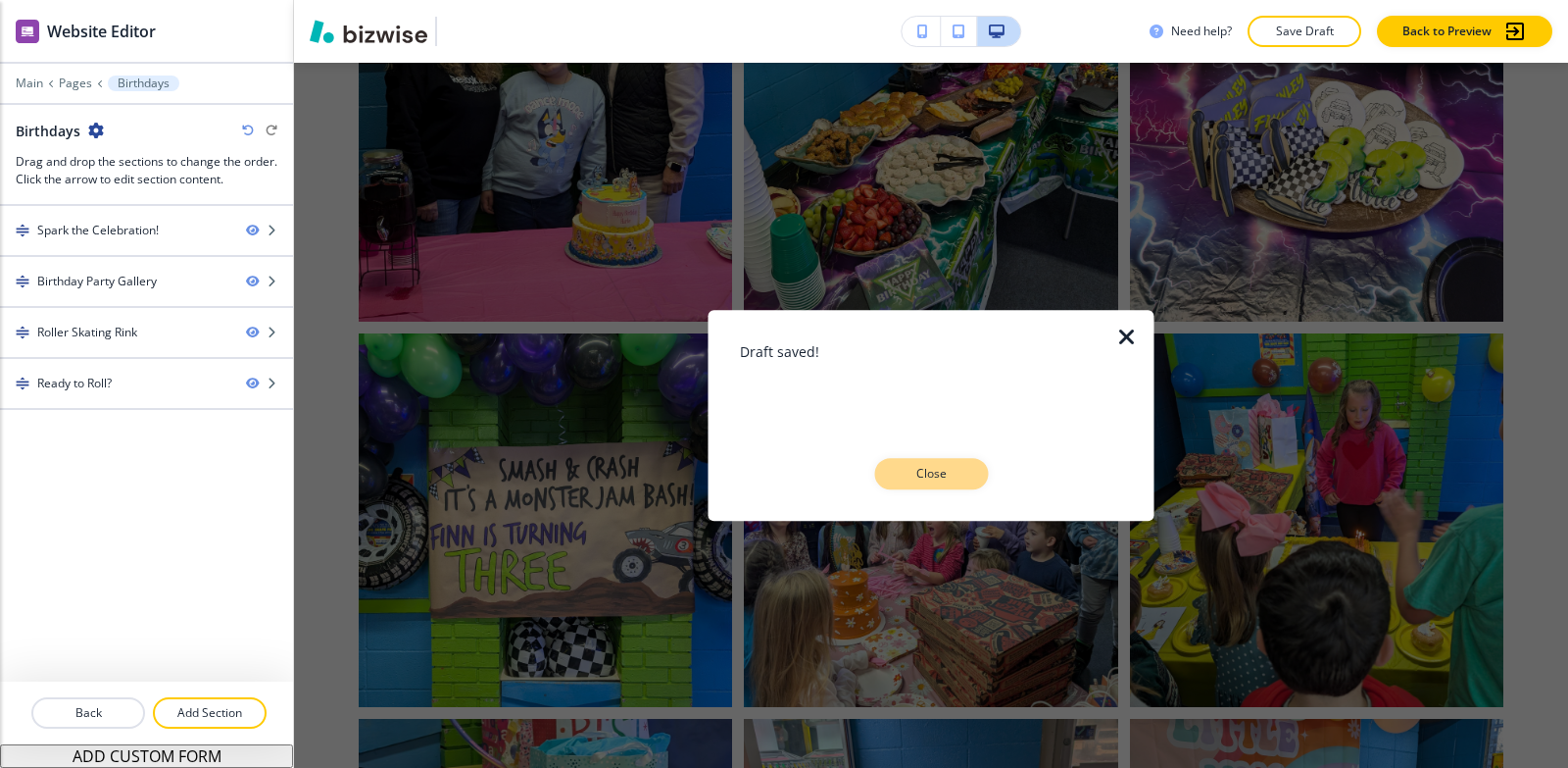
click at [939, 477] on p "Close" at bounding box center [930, 474] width 63 height 18
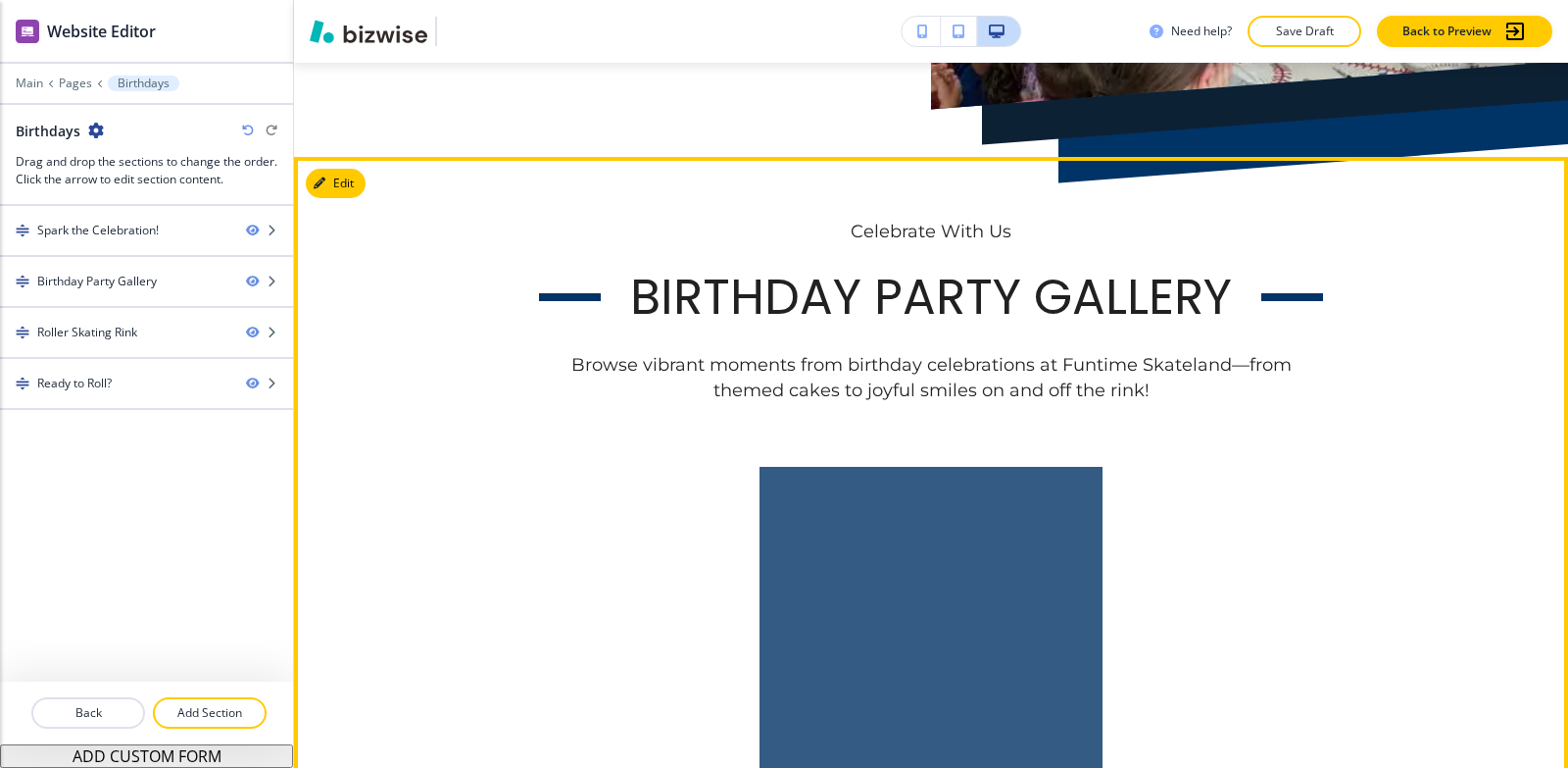
scroll to position [0, 0]
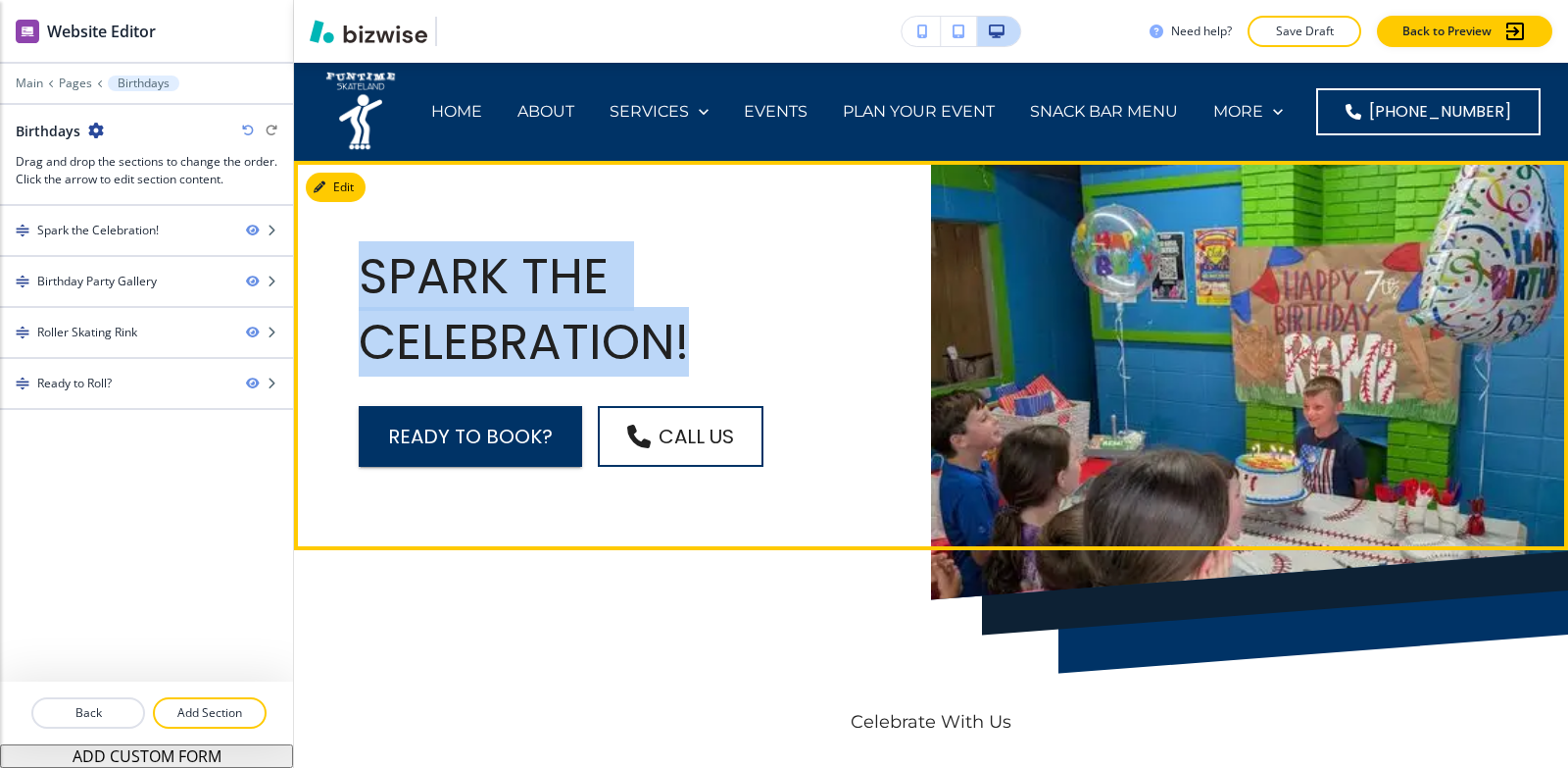
drag, startPoint x: 350, startPoint y: 274, endPoint x: 719, endPoint y: 326, distance: 372.6
click at [719, 326] on div "Spark the Celebration! Ready to Book? Call Us" at bounding box center [539, 356] width 643 height 223
click at [694, 305] on h3 "Spark the Celebration!" at bounding box center [609, 309] width 501 height 130
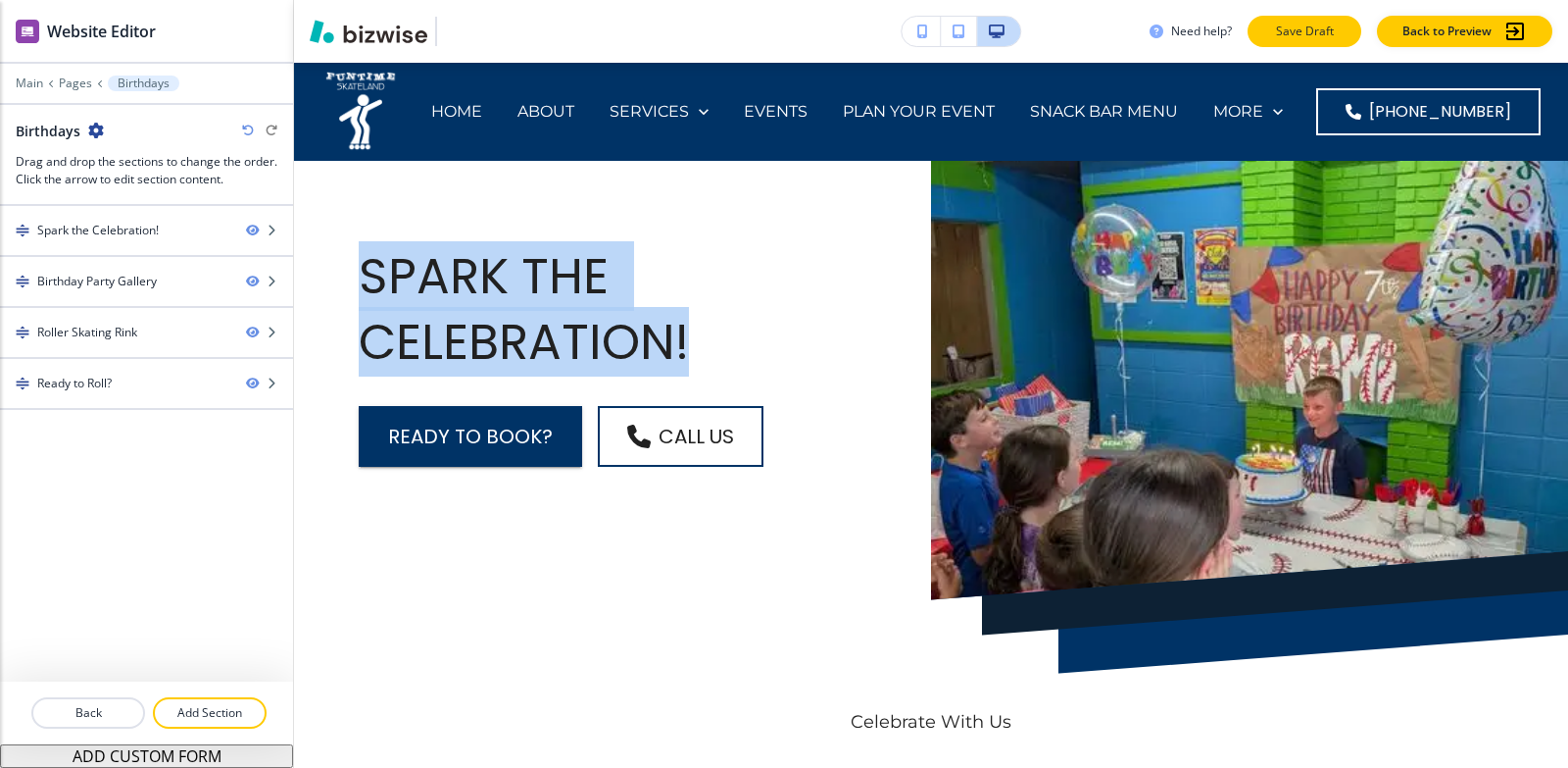
click at [1328, 35] on p "Save Draft" at bounding box center [1304, 32] width 63 height 18
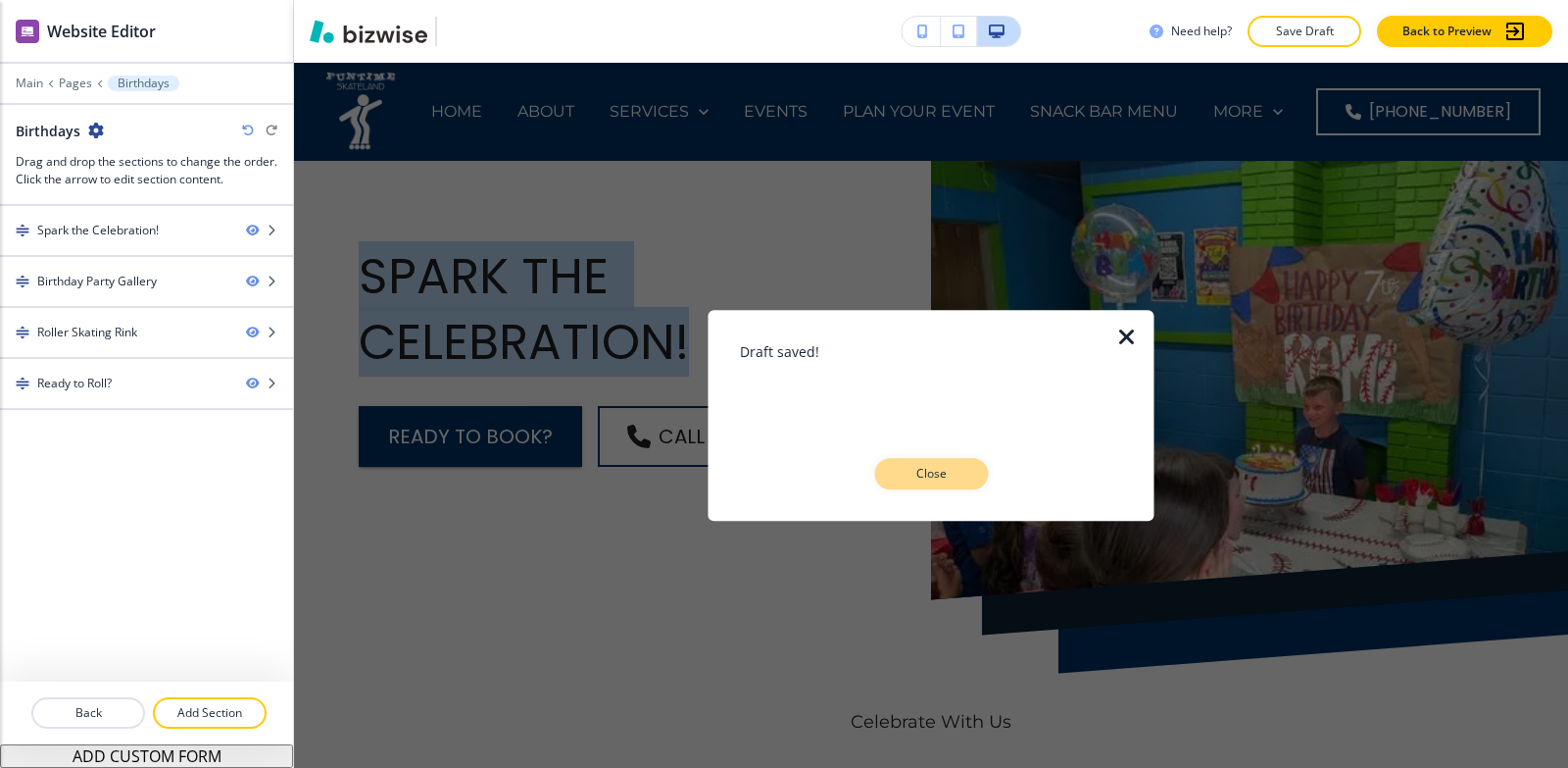
click at [963, 479] on button "Close" at bounding box center [931, 474] width 114 height 32
